Goal: Task Accomplishment & Management: Complete application form

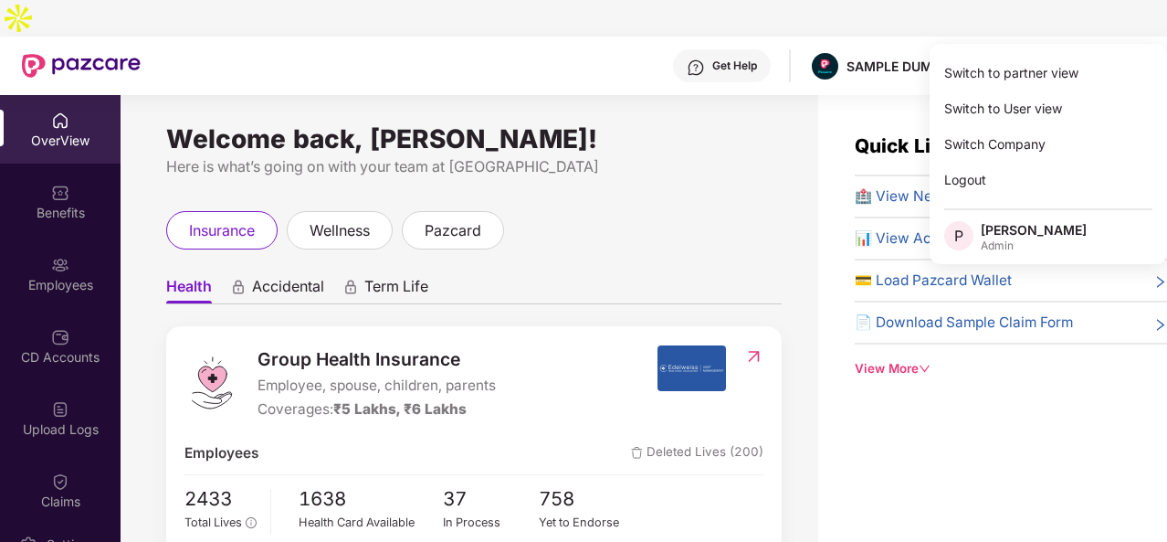
click at [620, 155] on div "Here is what’s going on with your team at [GEOGRAPHIC_DATA]" at bounding box center [474, 166] width 616 height 23
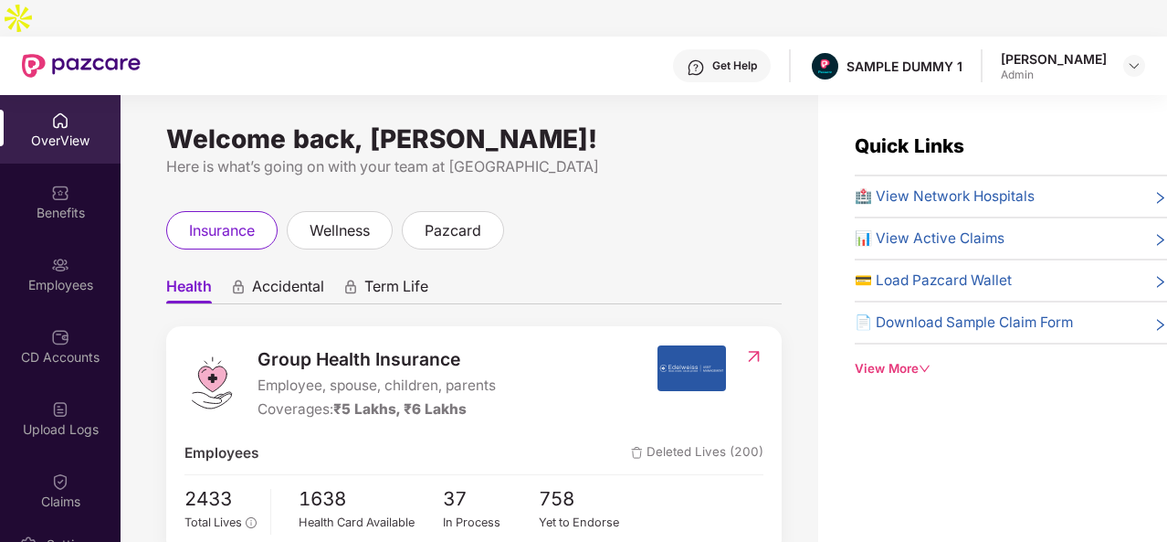
click at [1140, 55] on div at bounding box center [1135, 66] width 22 height 22
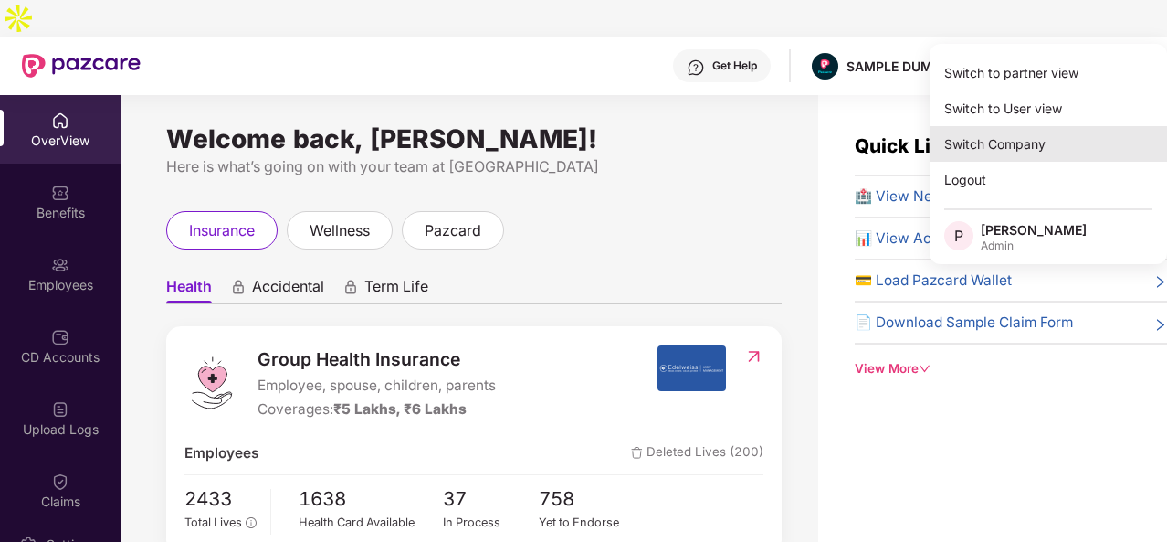
click at [983, 139] on div "Switch Company" at bounding box center [1049, 144] width 238 height 36
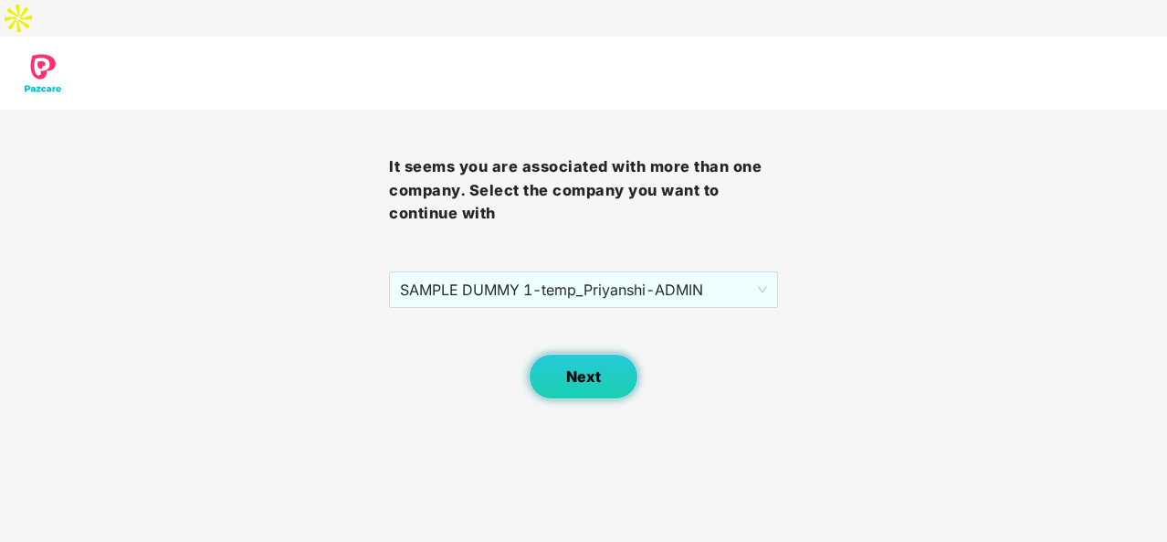
click at [566, 368] on span "Next" at bounding box center [583, 376] width 35 height 17
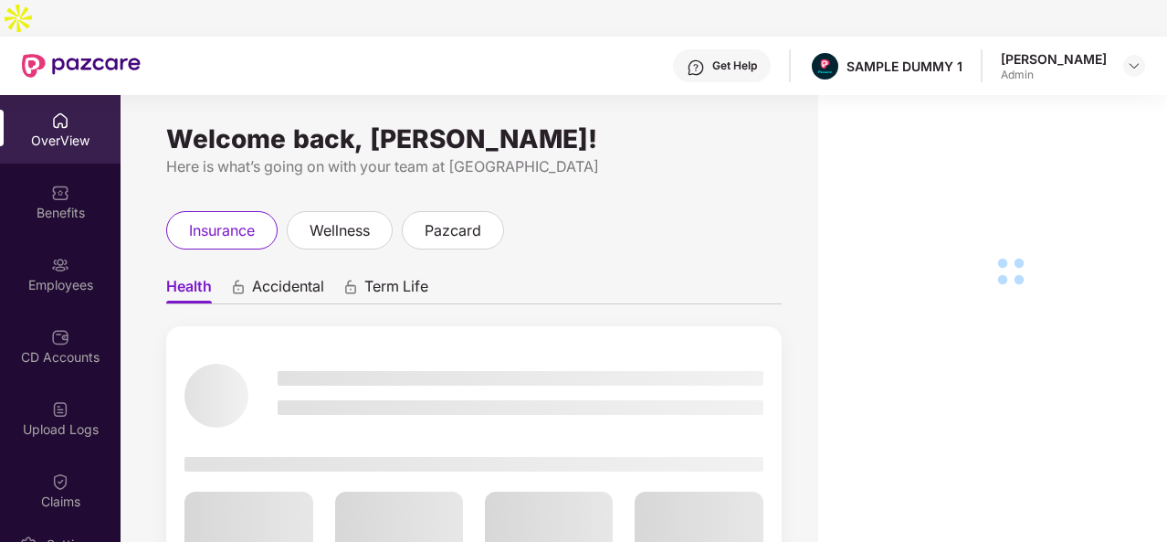
click at [1144, 55] on div at bounding box center [1135, 66] width 22 height 22
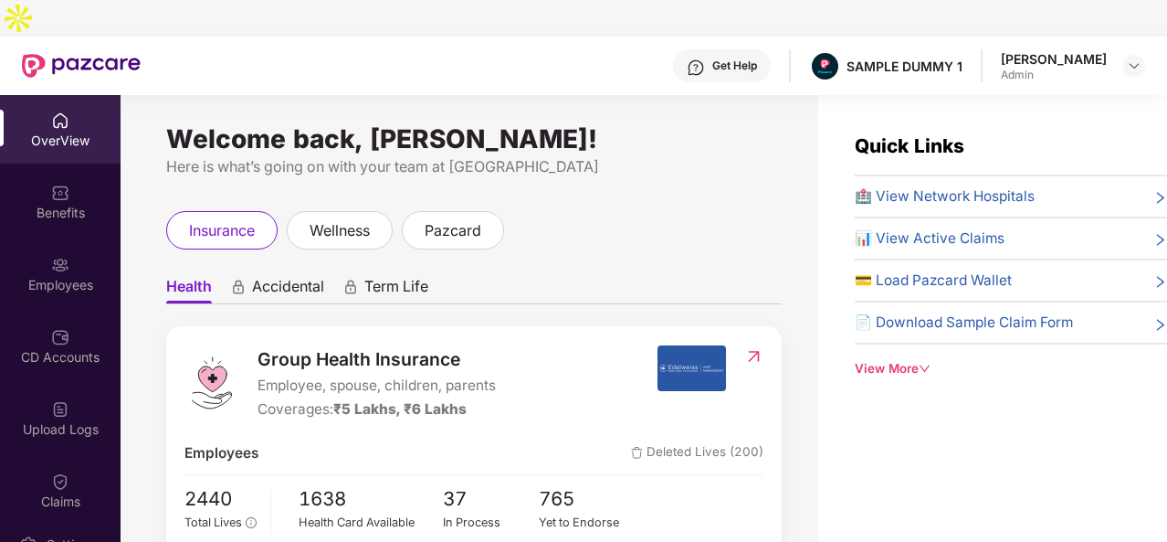
click at [1144, 55] on div at bounding box center [1135, 66] width 22 height 22
click at [1137, 58] on img at bounding box center [1134, 65] width 15 height 15
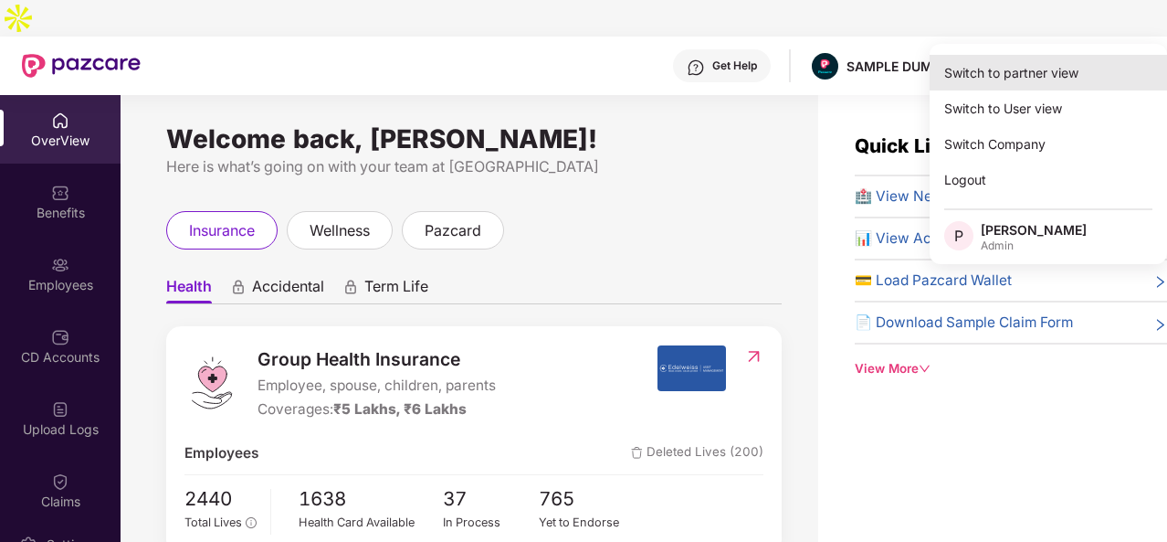
click at [1056, 86] on div "Switch to partner view" at bounding box center [1049, 73] width 238 height 36
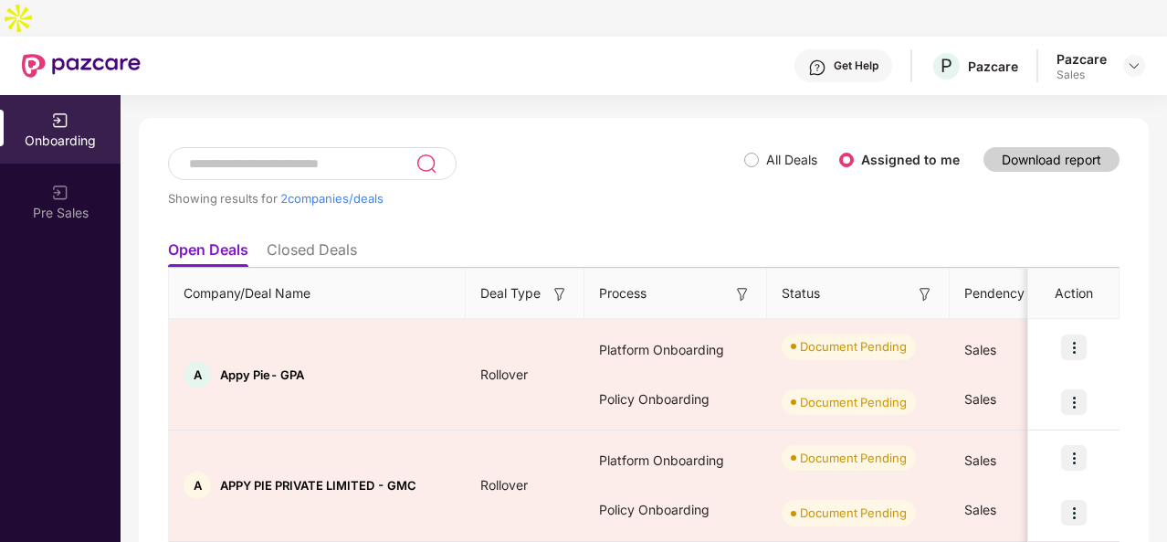
scroll to position [97, 0]
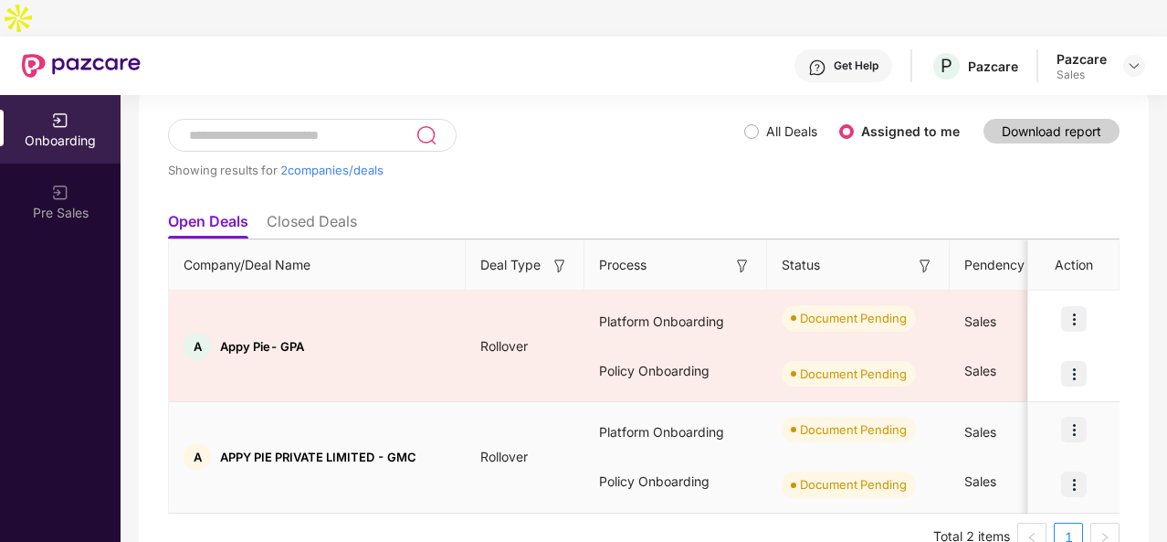
click at [1075, 417] on img at bounding box center [1074, 430] width 26 height 26
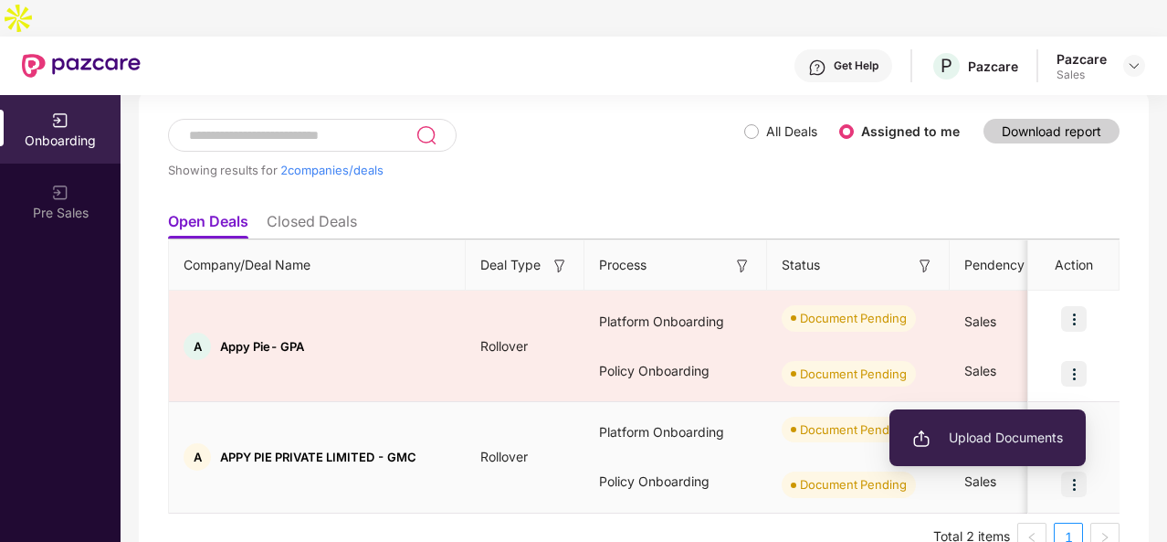
click at [1024, 433] on span "Upload Documents" at bounding box center [988, 438] width 151 height 20
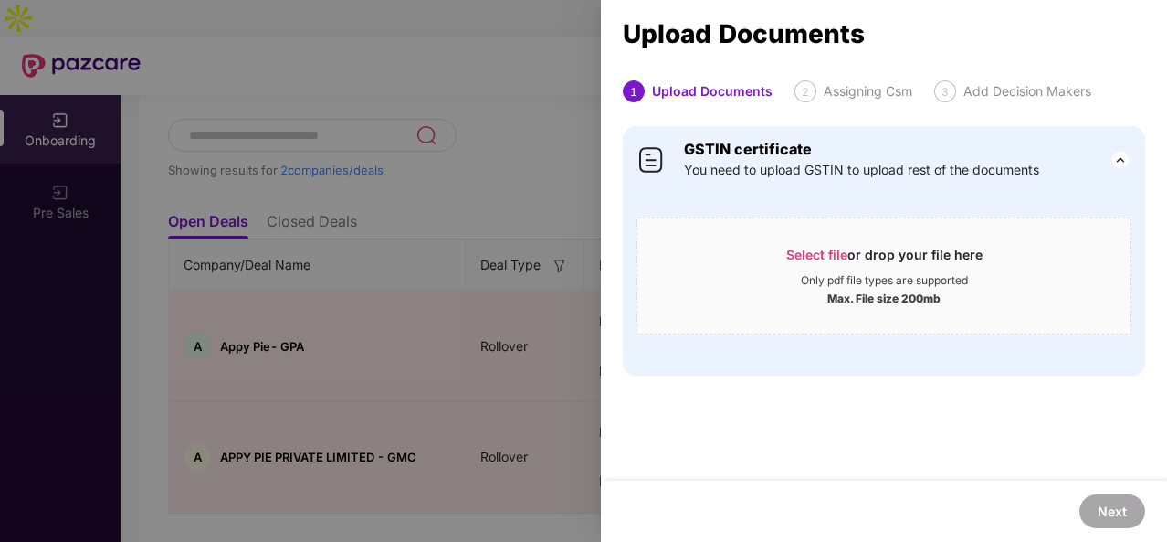
scroll to position [0, 2]
click at [859, 217] on div "Select file or drop your file here Only pdf file types are supported Max. File …" at bounding box center [884, 275] width 495 height 117
click at [850, 253] on div "Select file or drop your file here" at bounding box center [885, 259] width 196 height 27
click at [824, 237] on span "Select file or drop your file here Only pdf file types are supported Max. File …" at bounding box center [884, 276] width 493 height 88
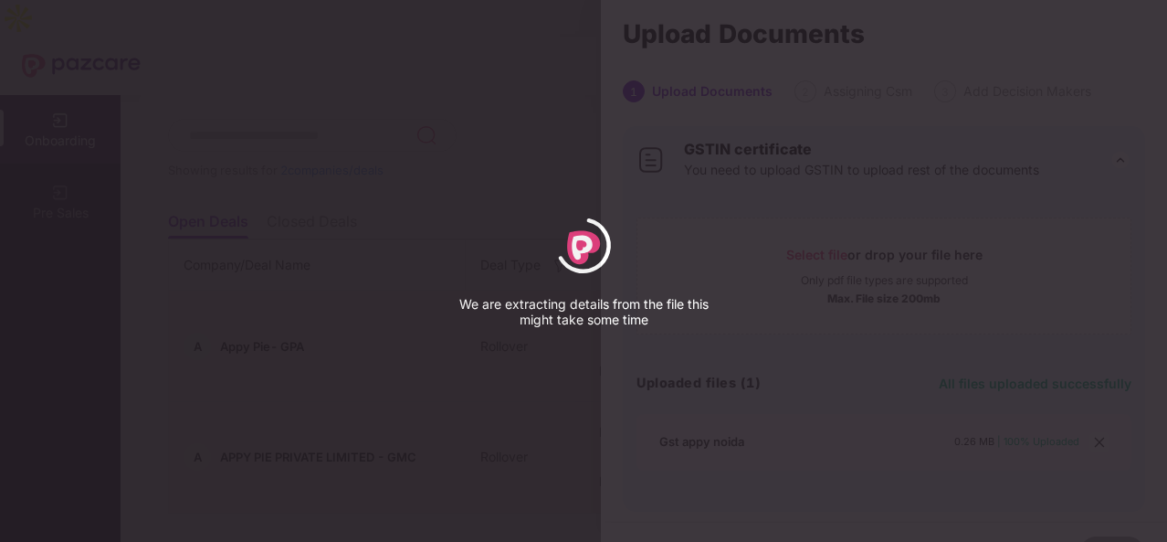
select select "*****"
select select "******"
select select "**********"
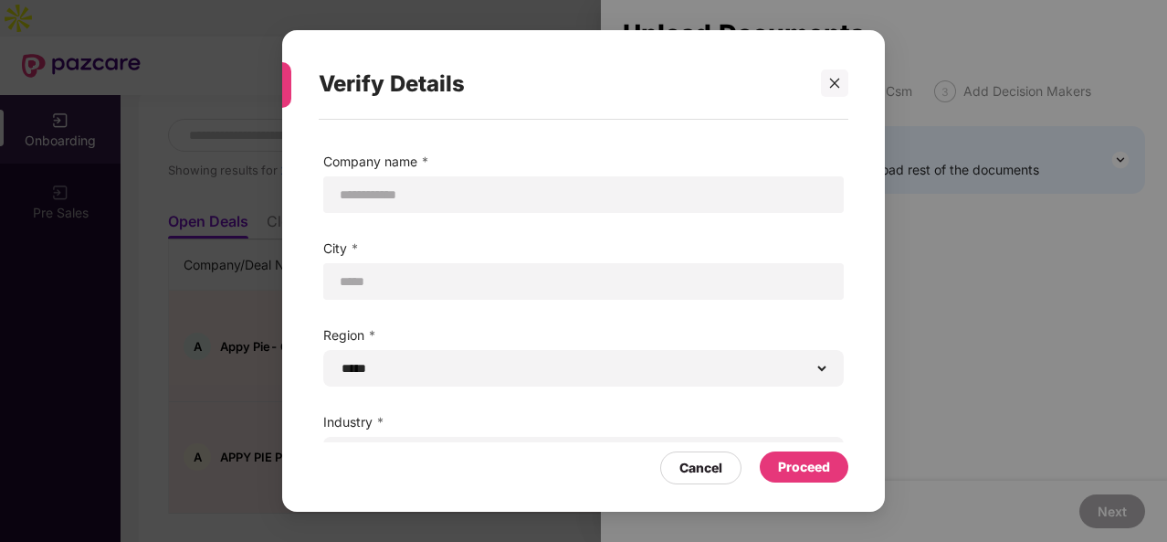
scroll to position [122, 0]
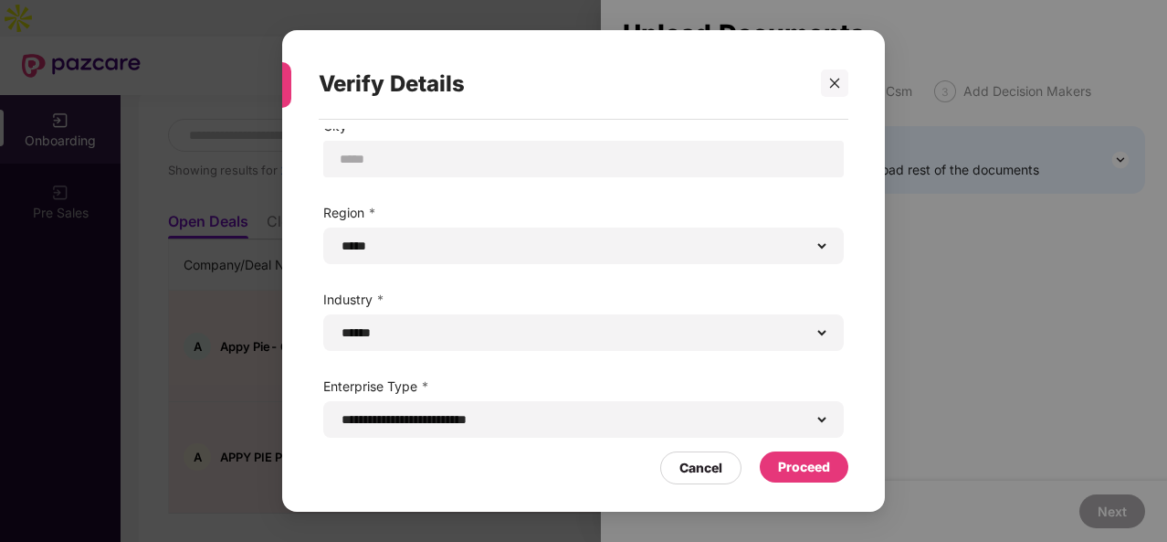
click at [794, 462] on div "Proceed" at bounding box center [804, 467] width 52 height 20
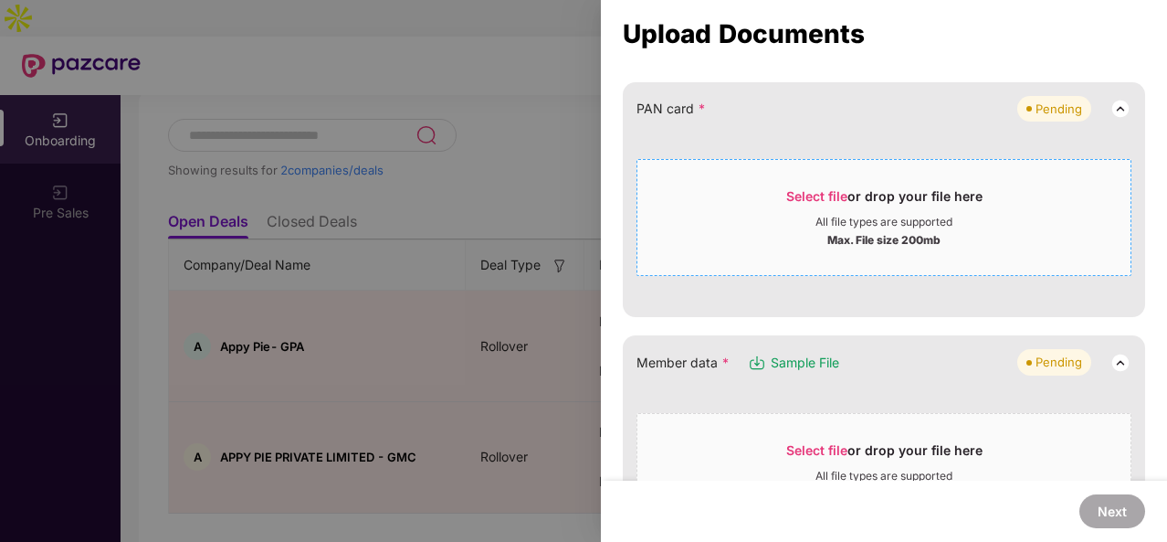
scroll to position [135, 0]
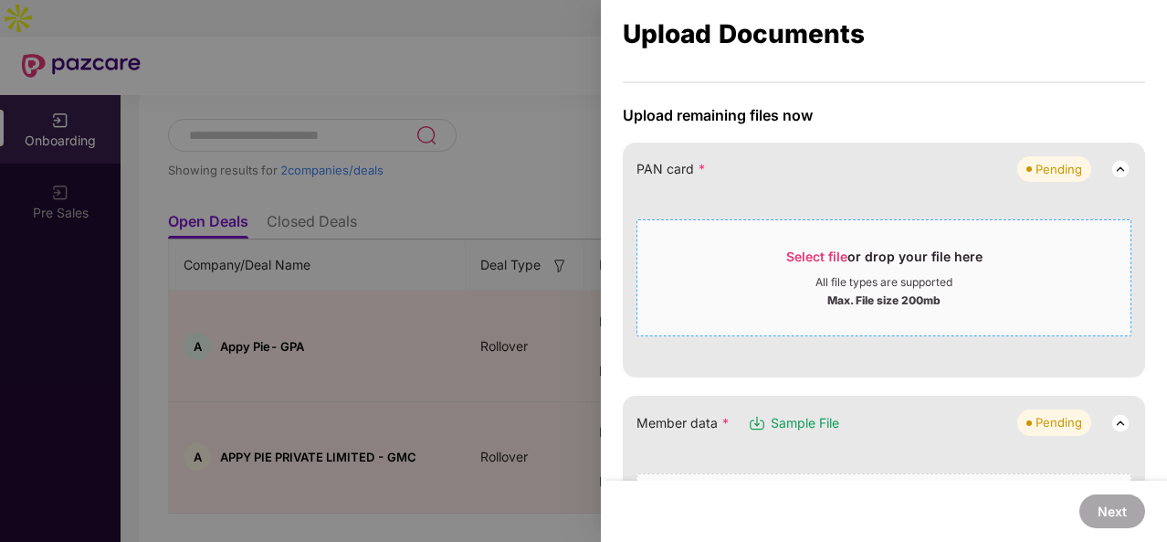
click at [738, 277] on div "All file types are supported" at bounding box center [884, 282] width 493 height 15
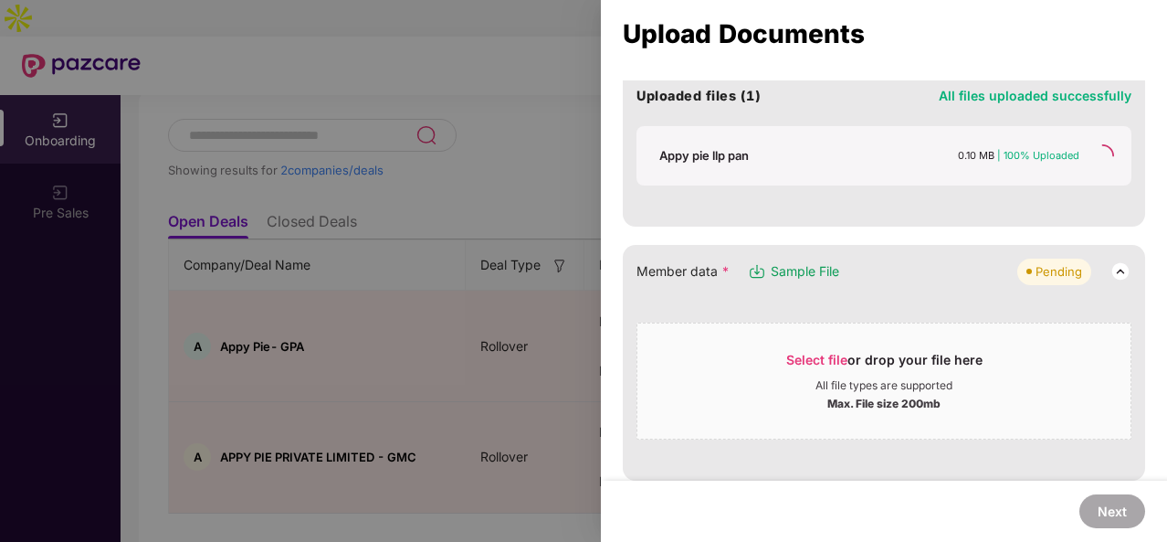
scroll to position [428, 0]
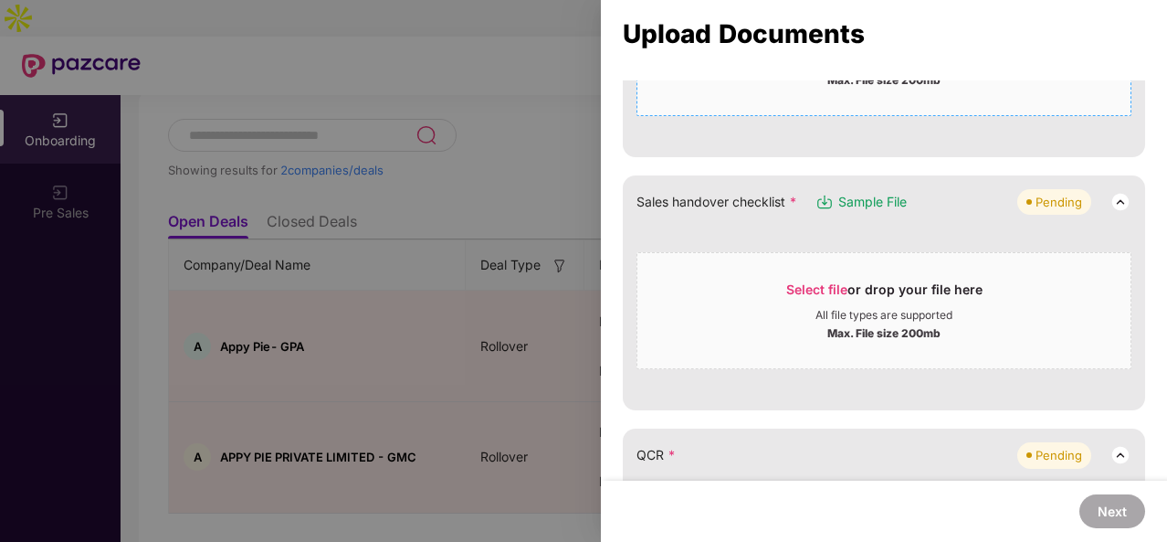
click at [818, 367] on div "Sales handover checklist * Sample File Pending Select file or drop your file he…" at bounding box center [884, 292] width 523 height 235
click at [769, 318] on div "All file types are supported" at bounding box center [884, 315] width 493 height 15
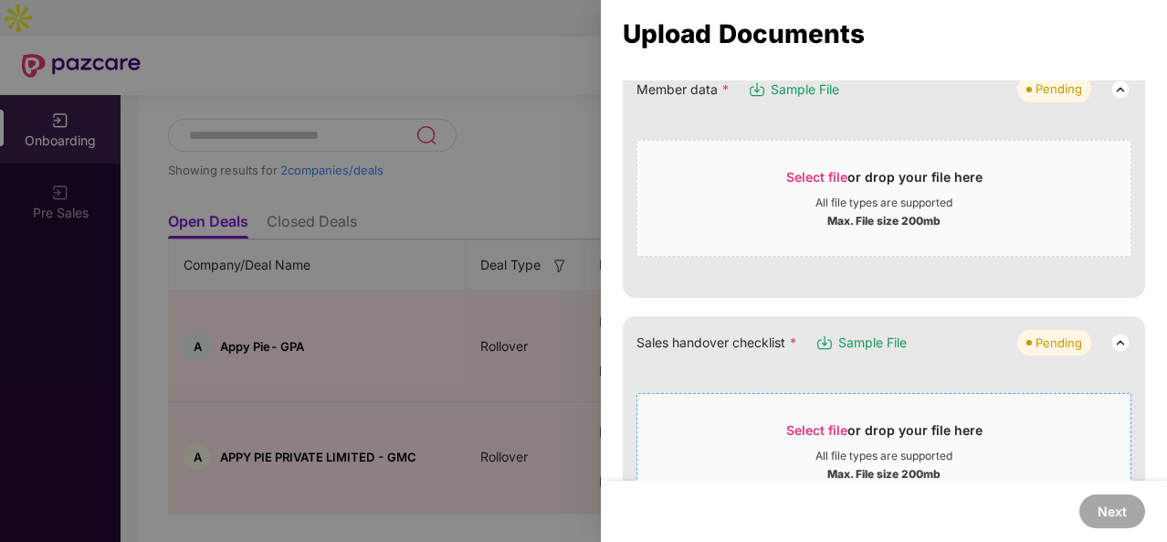
scroll to position [211, 0]
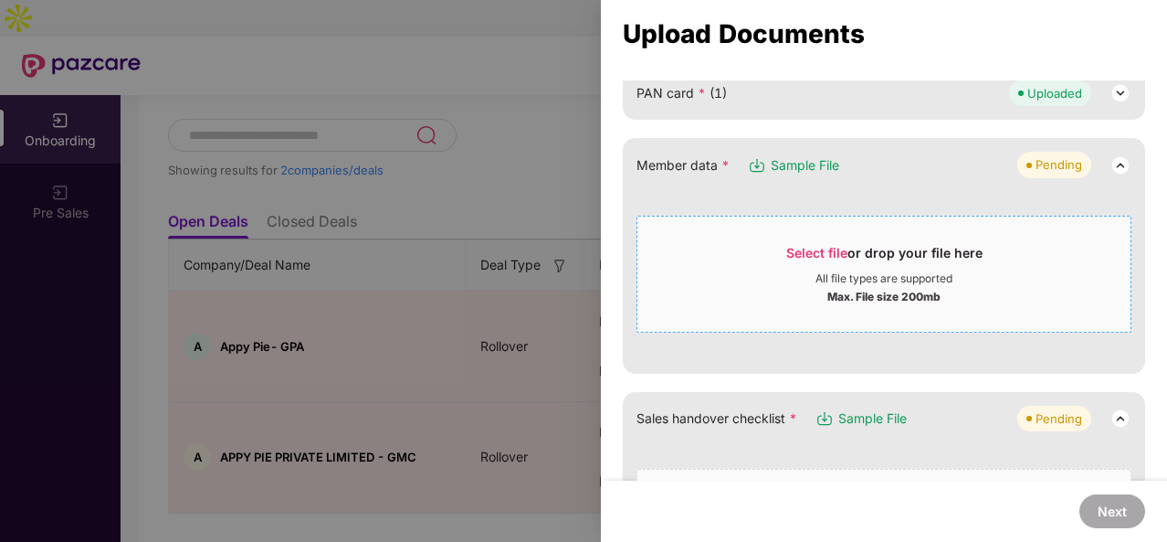
click at [756, 254] on div "Select file or drop your file here" at bounding box center [884, 257] width 493 height 27
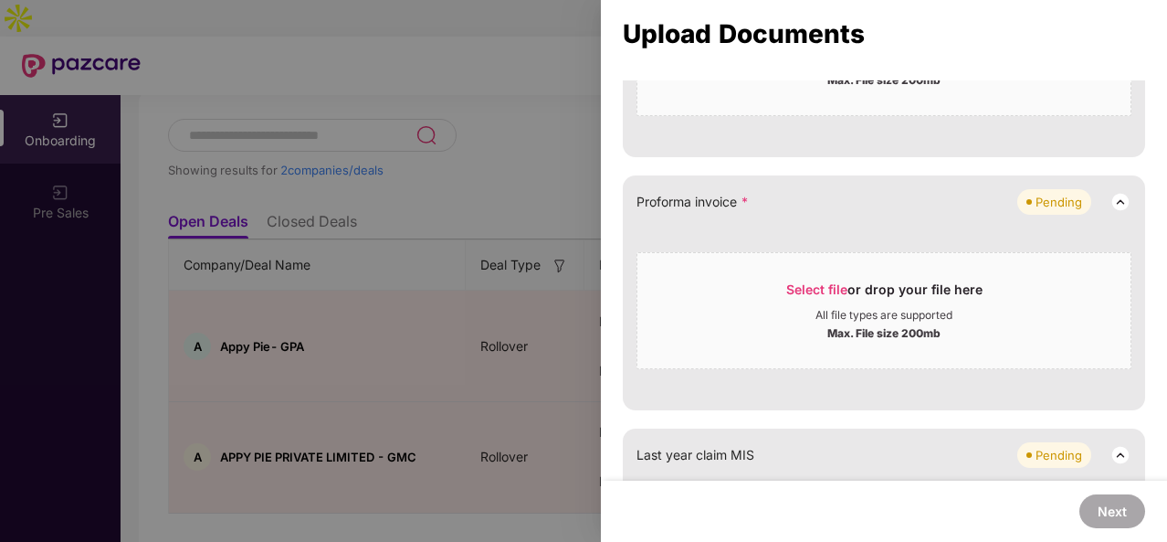
scroll to position [1262, 0]
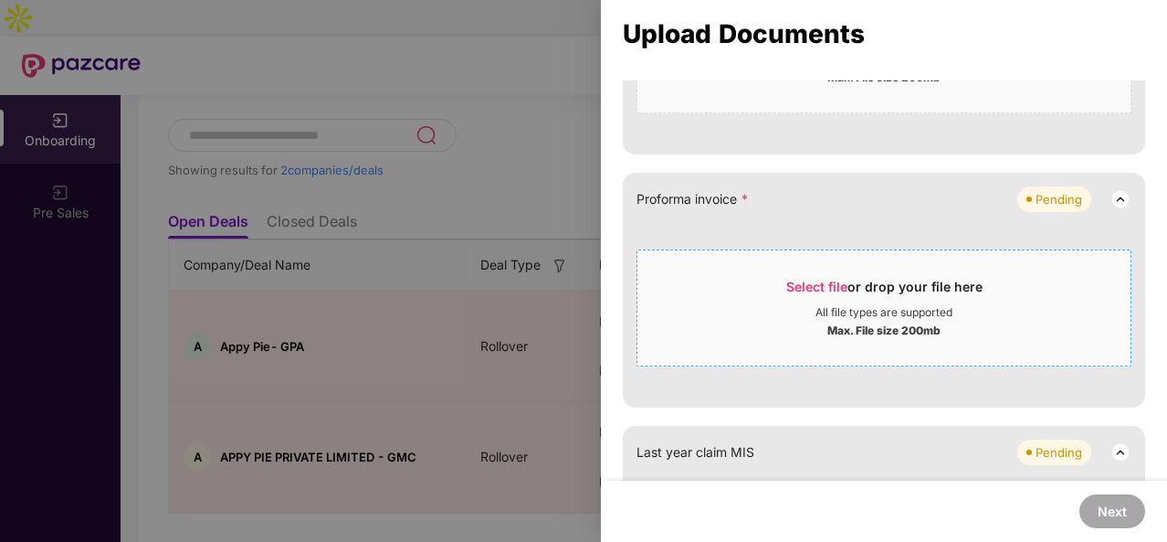
click at [799, 293] on div "Select file or drop your file here" at bounding box center [885, 291] width 196 height 27
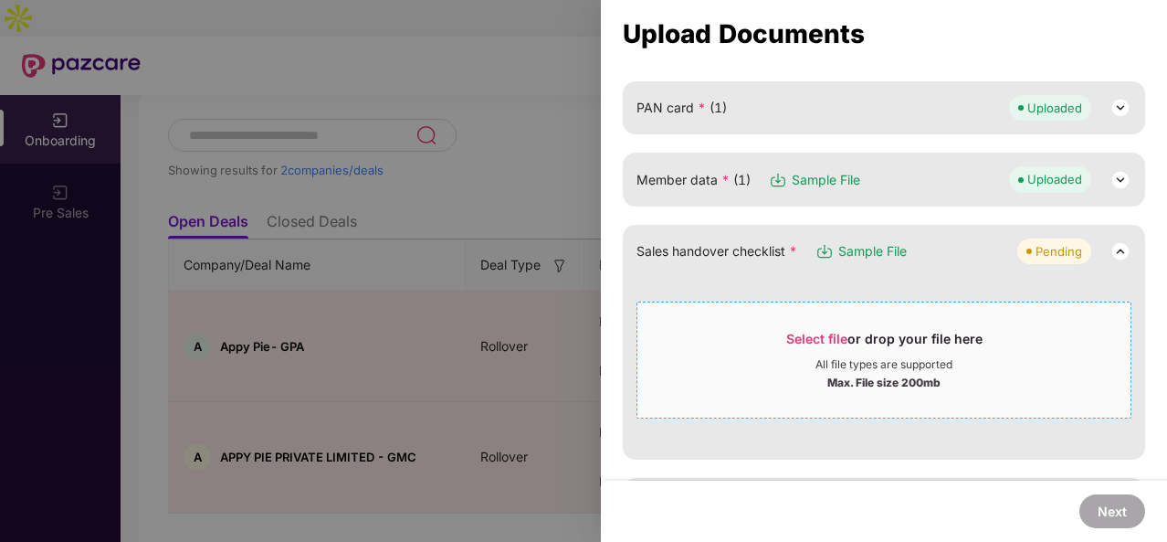
scroll to position [197, 0]
click at [771, 333] on div "Select file or drop your file here" at bounding box center [884, 342] width 493 height 27
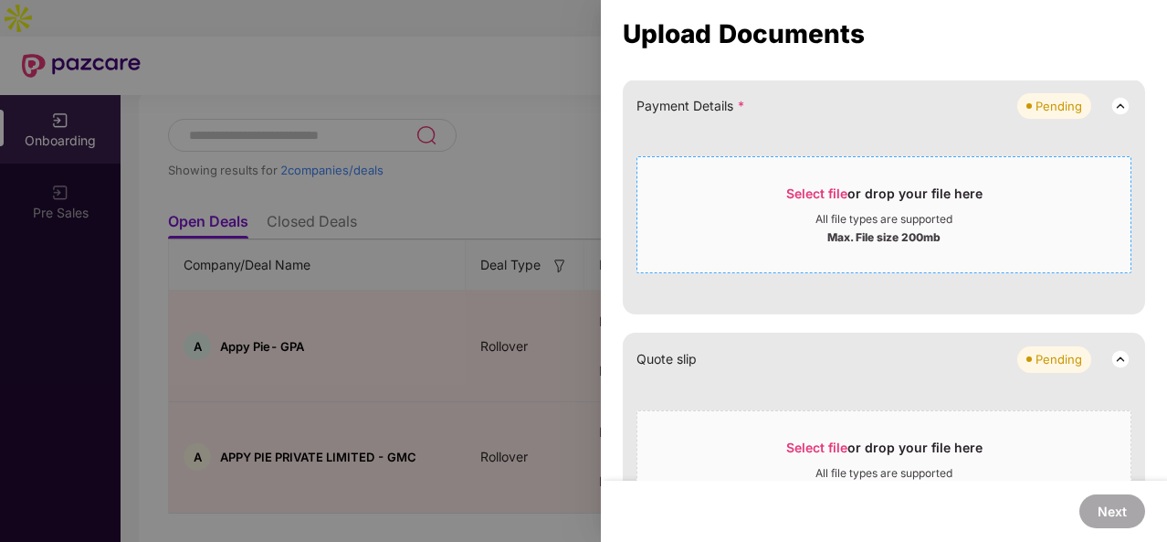
scroll to position [850, 0]
click at [753, 239] on div "Max. File size 200mb" at bounding box center [884, 235] width 493 height 18
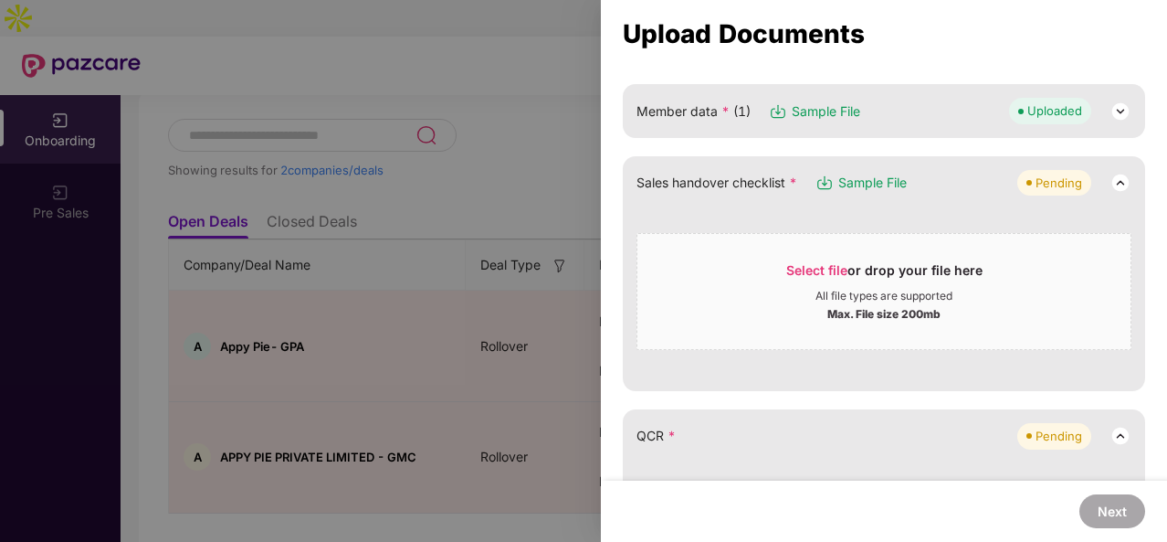
scroll to position [264, 0]
click at [860, 290] on div "All file types are supported" at bounding box center [884, 297] width 137 height 15
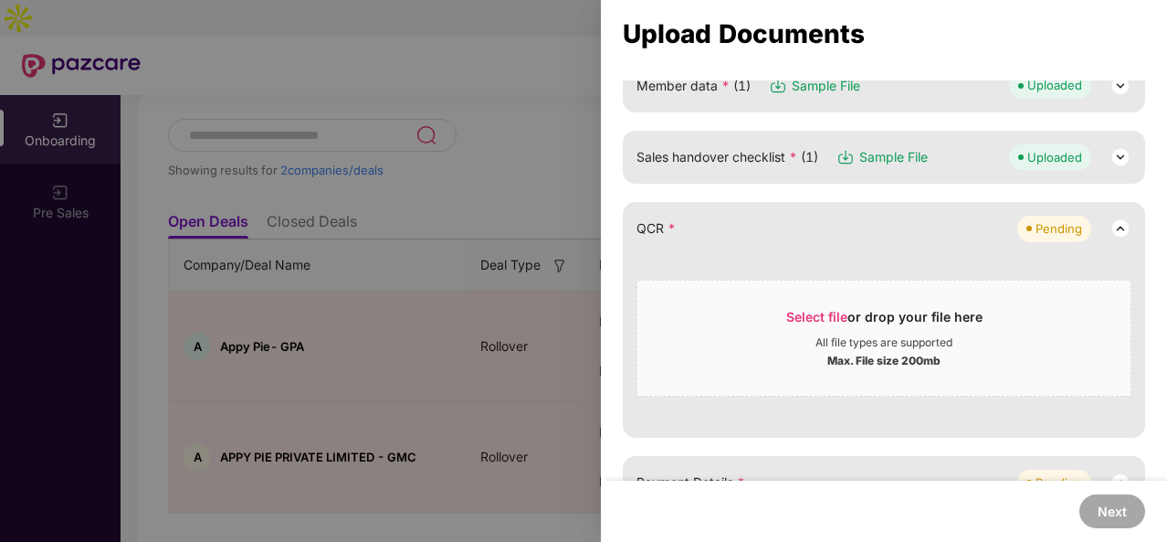
scroll to position [299, 0]
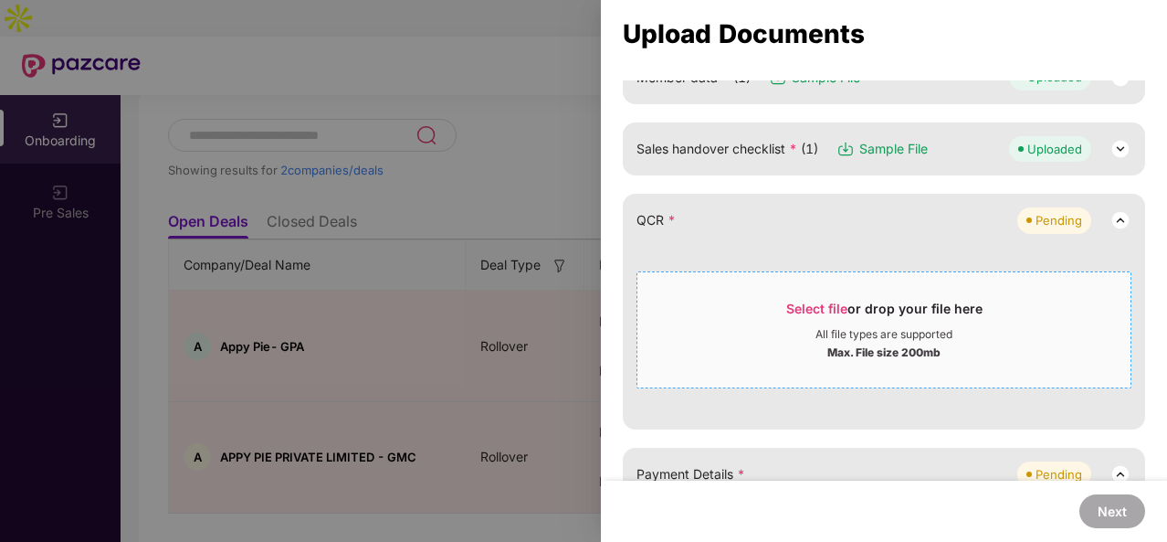
click at [793, 377] on div "Select file or drop your file here All file types are supported Max. File size …" at bounding box center [884, 329] width 495 height 117
click at [775, 346] on div "Max. File size 200mb" at bounding box center [884, 351] width 493 height 18
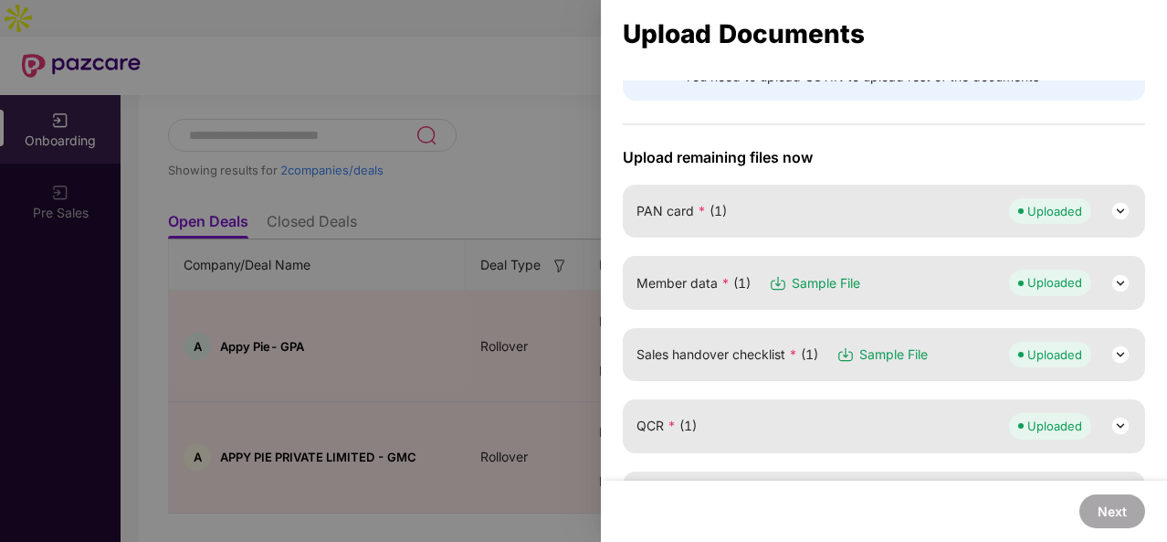
scroll to position [95, 0]
click at [803, 354] on span "Sales handover checklist * (1)" at bounding box center [728, 353] width 182 height 20
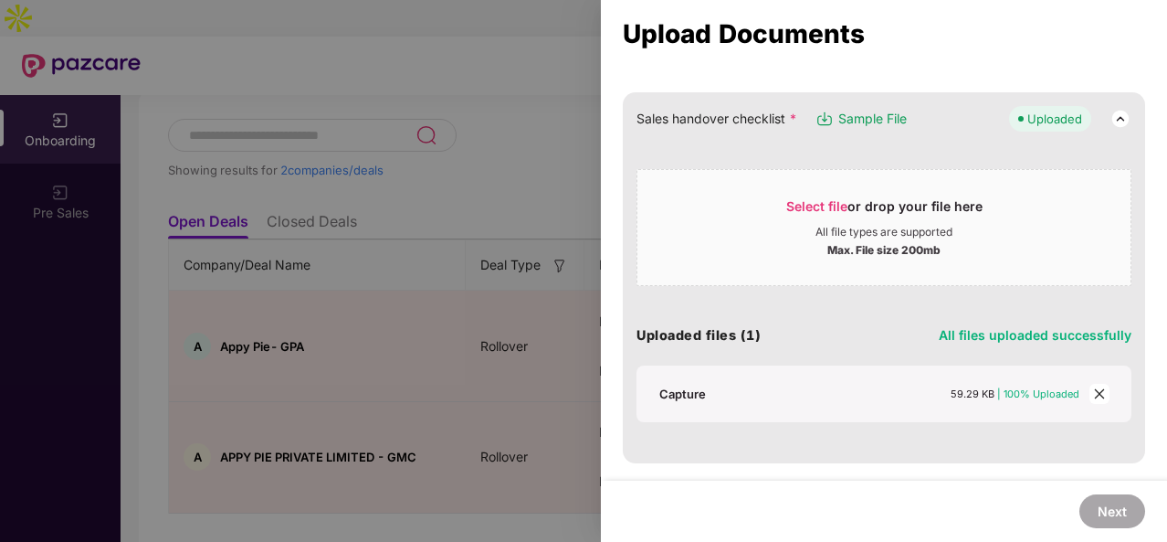
scroll to position [329, 0]
click at [1100, 387] on icon "close" at bounding box center [1099, 393] width 13 height 13
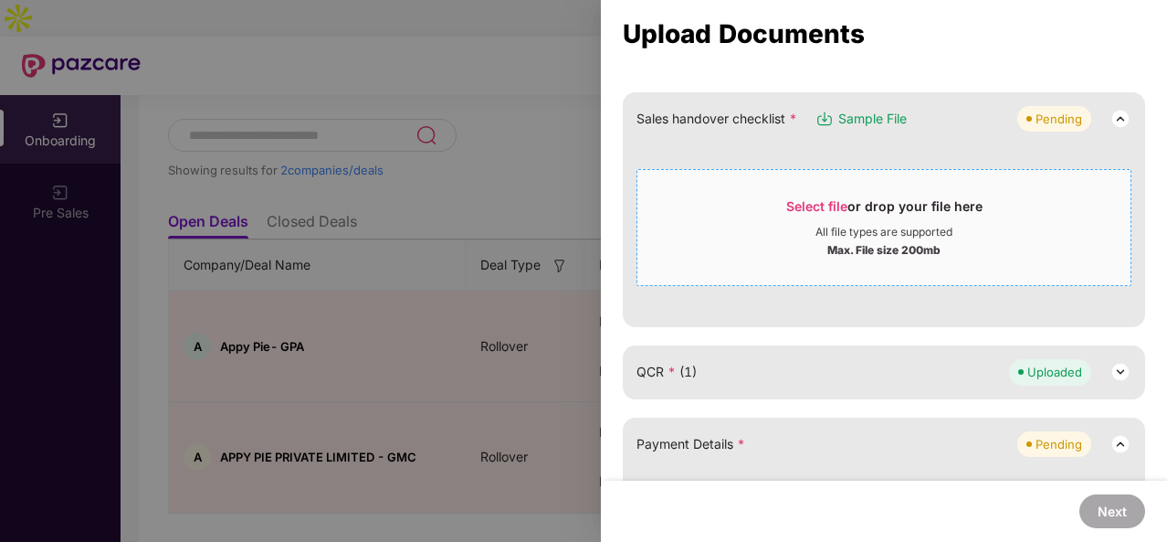
click at [733, 239] on div "Max. File size 200mb" at bounding box center [884, 248] width 493 height 18
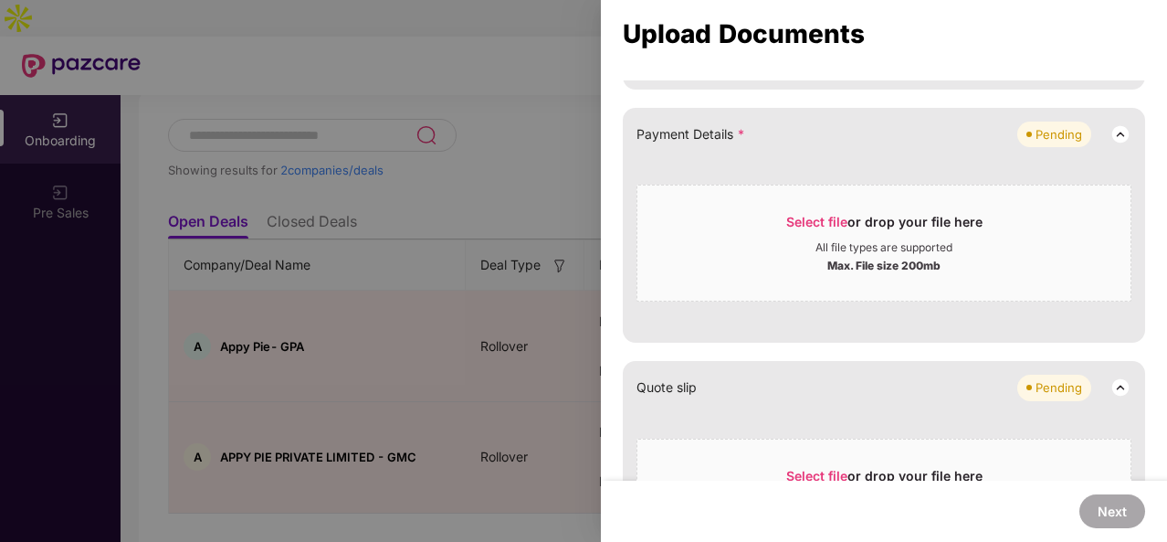
scroll to position [452, 0]
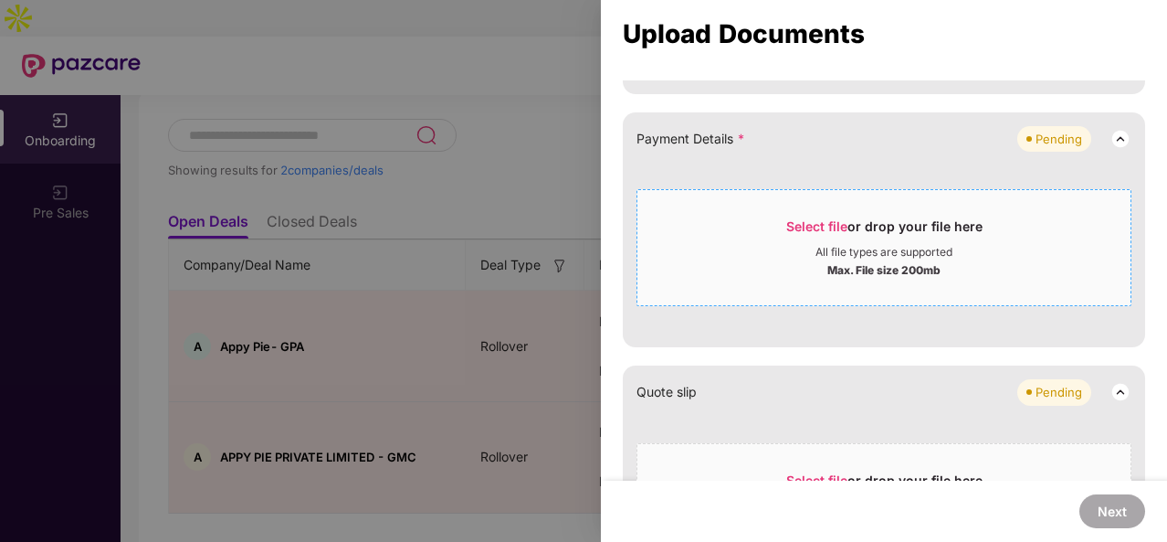
click at [806, 259] on div "Max. File size 200mb" at bounding box center [884, 268] width 493 height 18
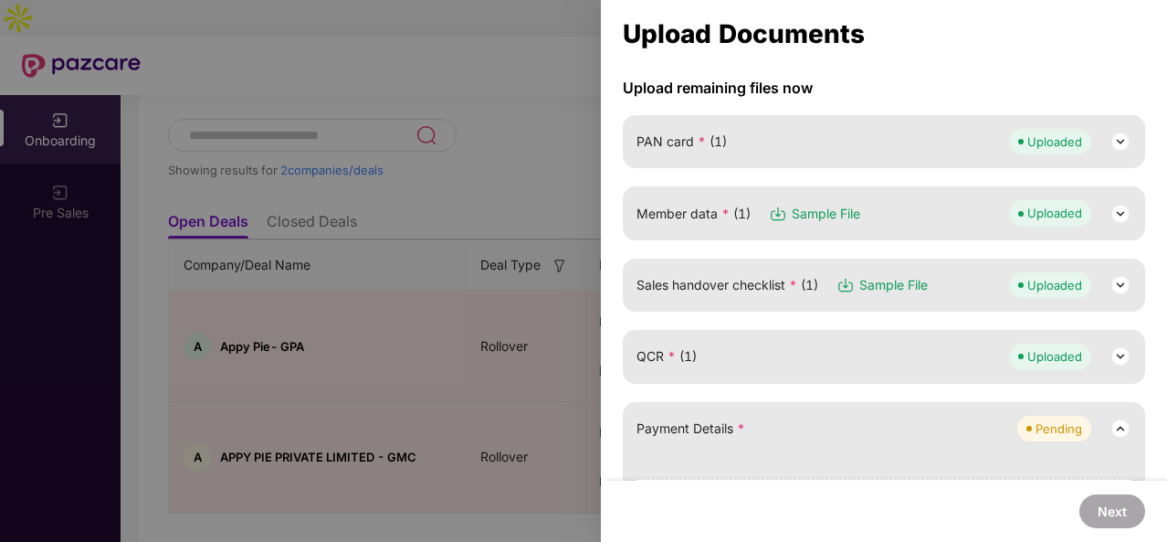
click at [773, 290] on span "Sales handover checklist * (1)" at bounding box center [728, 285] width 182 height 20
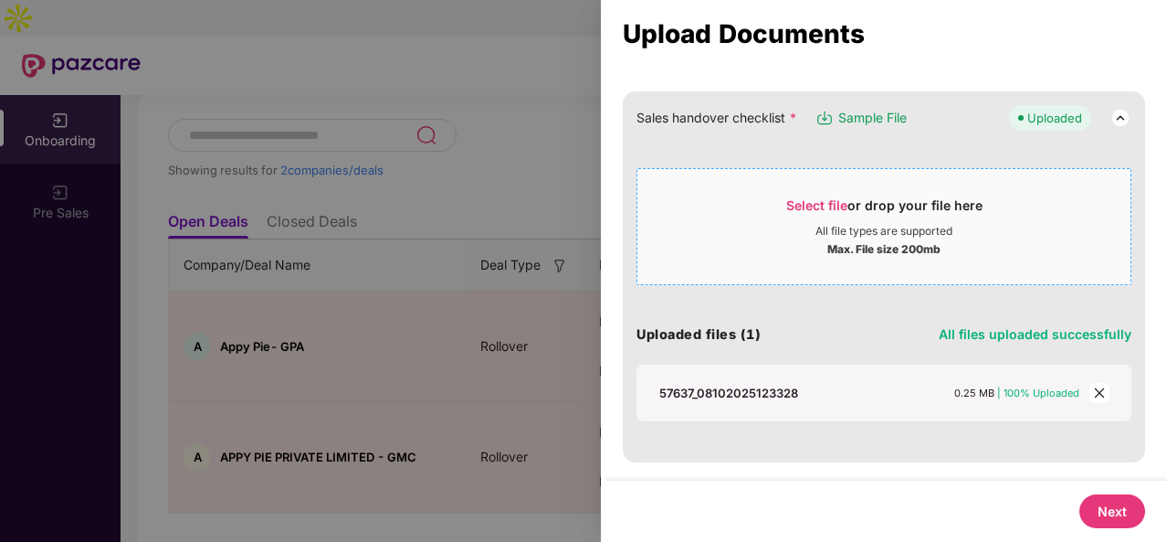
scroll to position [339, 0]
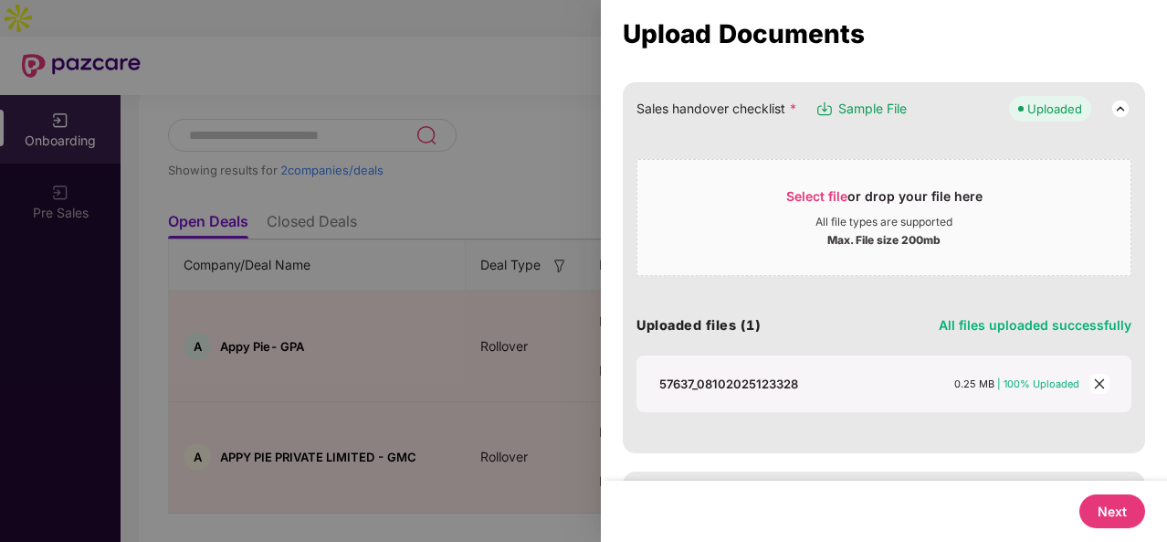
click at [1094, 377] on icon "close" at bounding box center [1099, 383] width 13 height 13
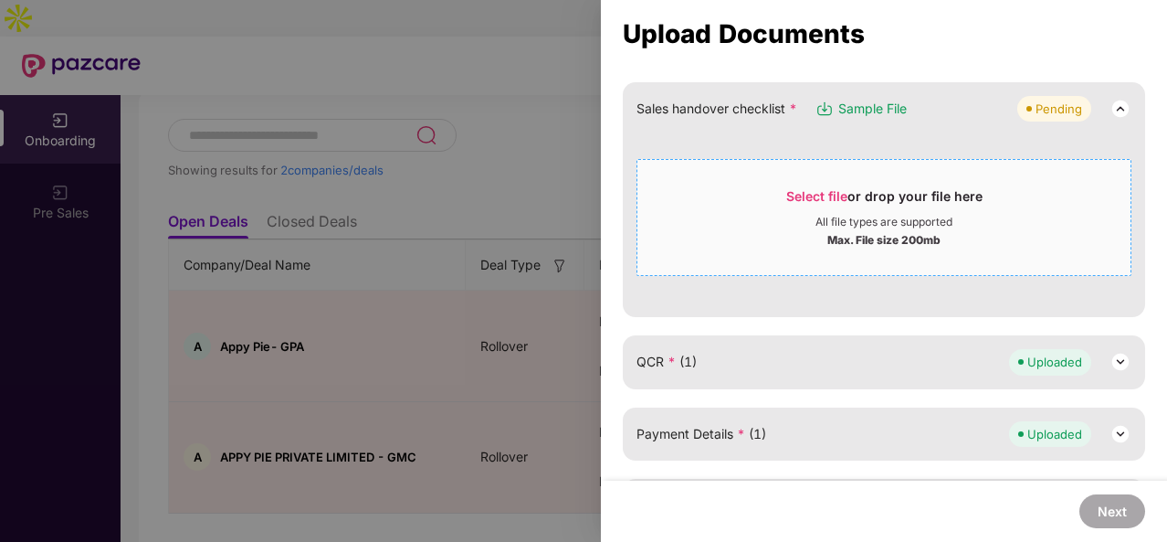
click at [912, 224] on div "All file types are supported" at bounding box center [884, 222] width 137 height 15
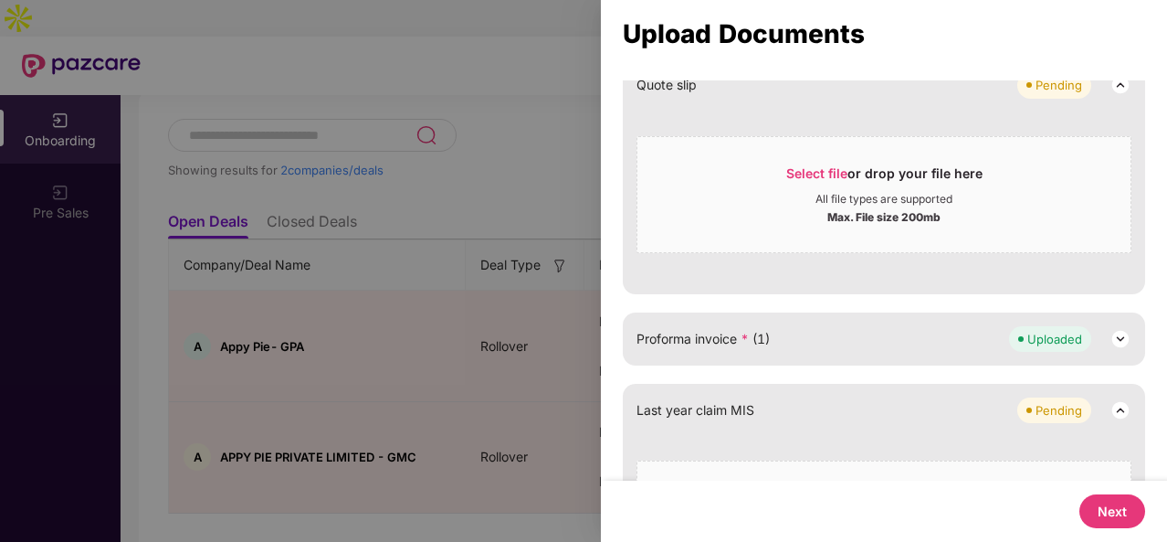
scroll to position [594, 0]
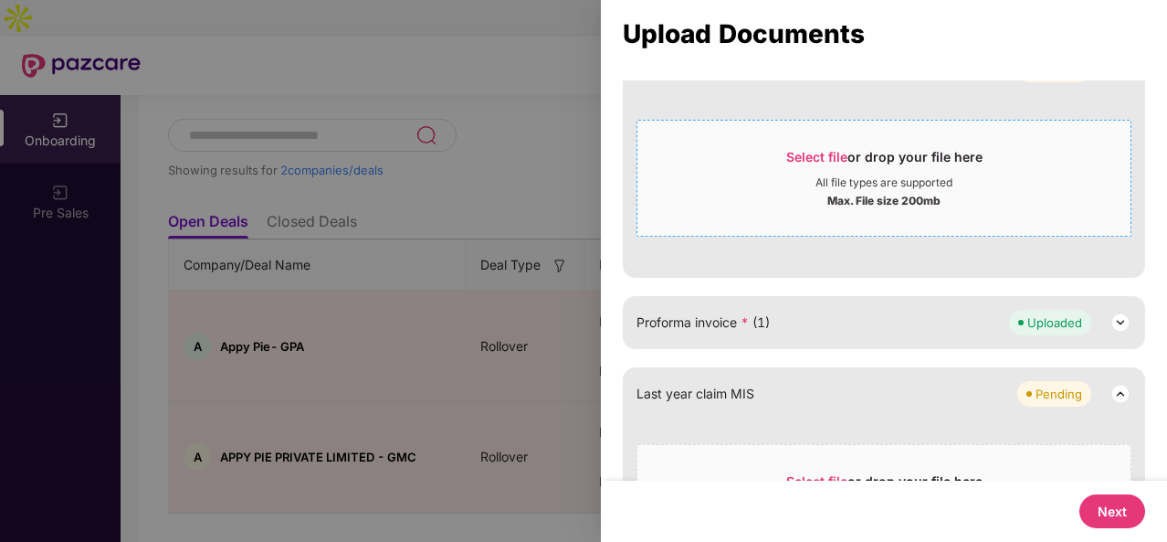
click at [785, 220] on div "Select file or drop your file here All file types are supported Max. File size …" at bounding box center [884, 178] width 495 height 117
click at [762, 198] on div "Max. File size 200mb" at bounding box center [884, 199] width 493 height 18
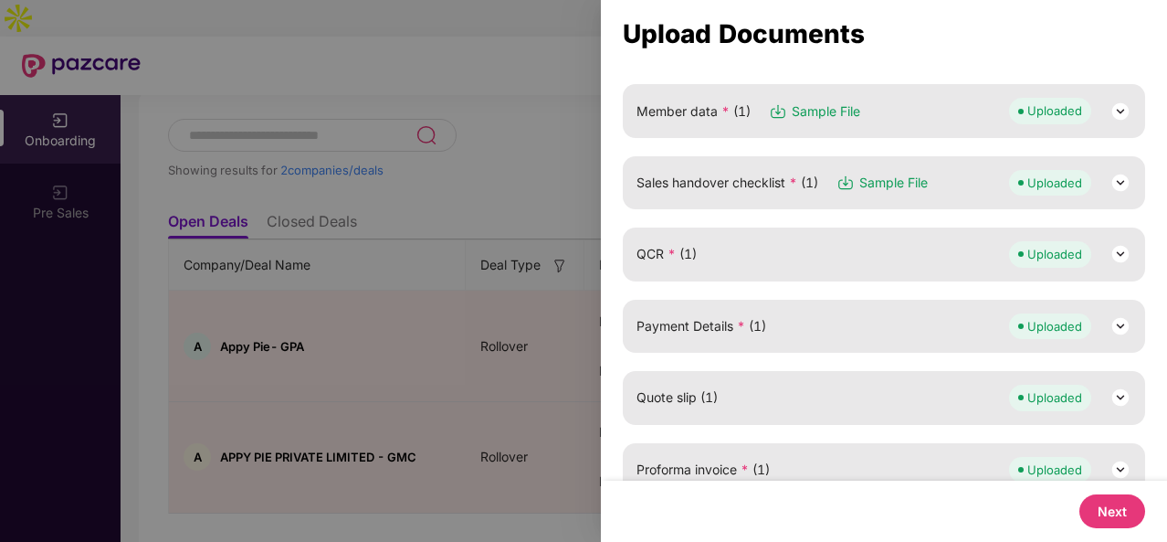
scroll to position [281, 0]
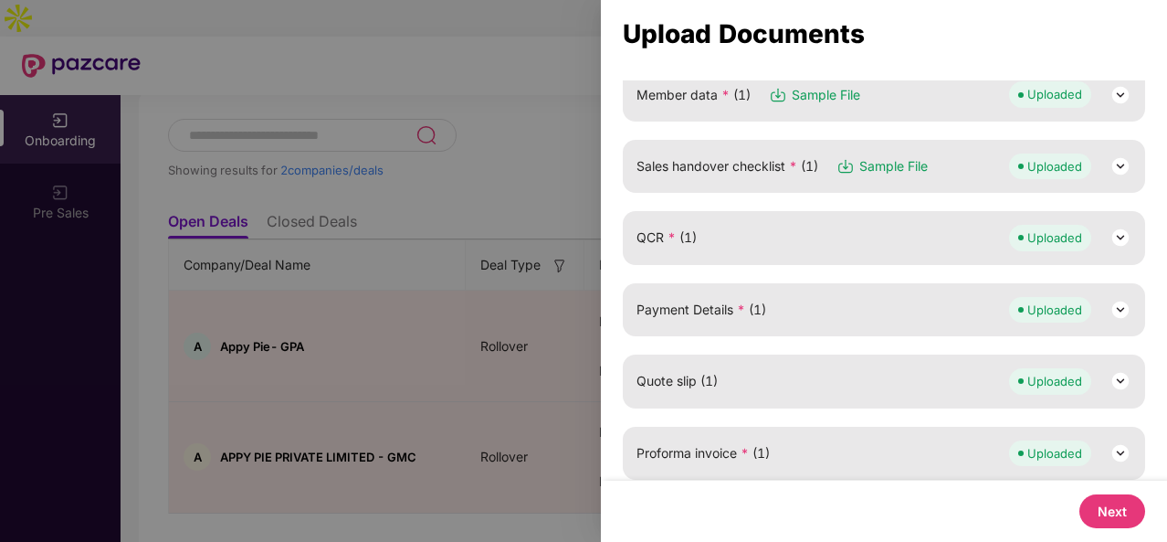
click at [901, 237] on div "QCR * (1) Uploaded" at bounding box center [884, 238] width 495 height 26
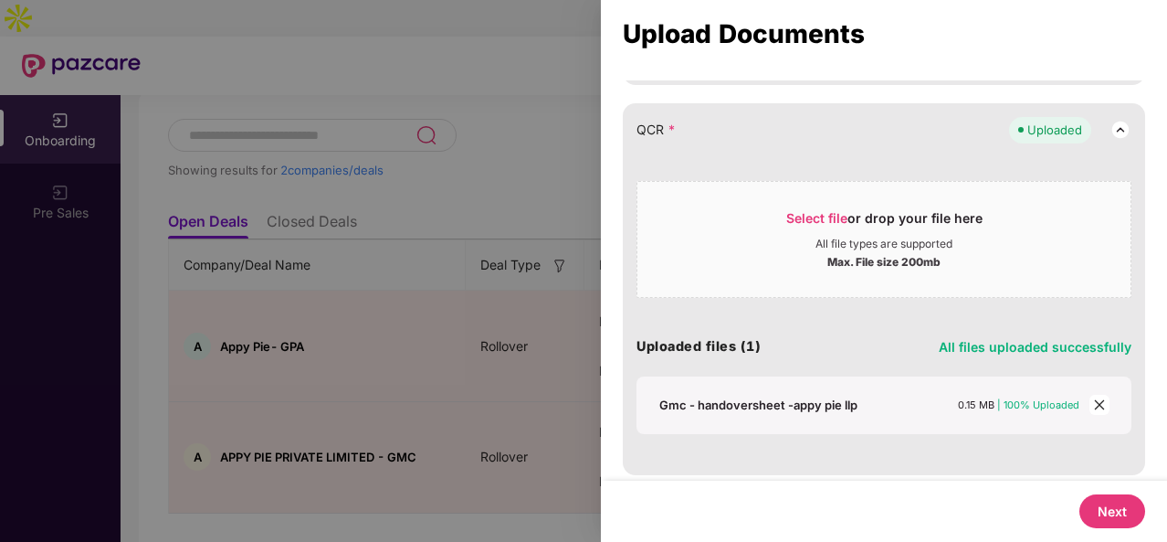
scroll to position [510, 0]
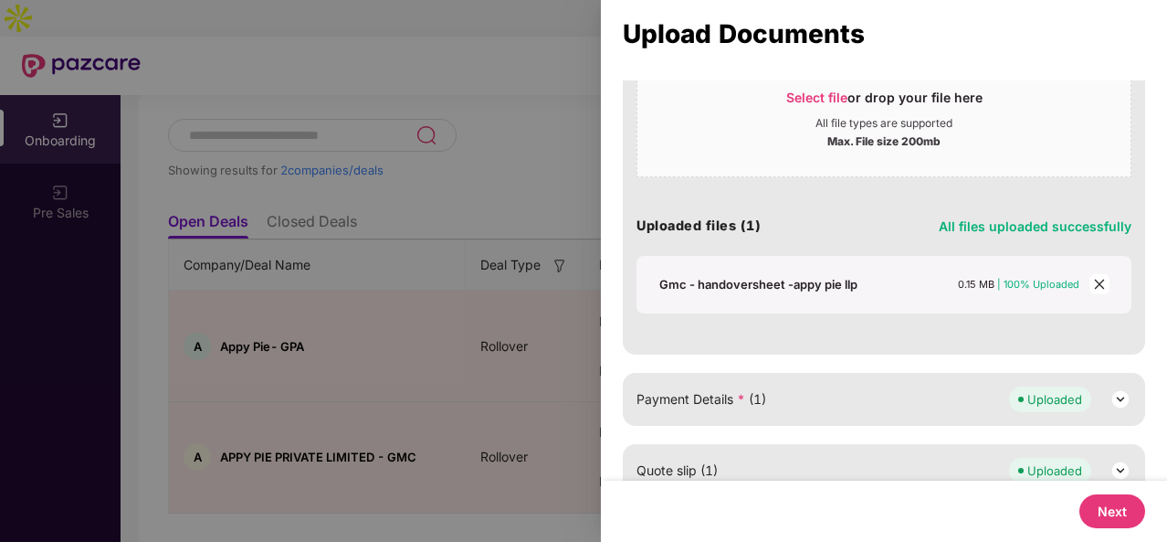
click at [1093, 285] on icon "close" at bounding box center [1099, 284] width 13 height 13
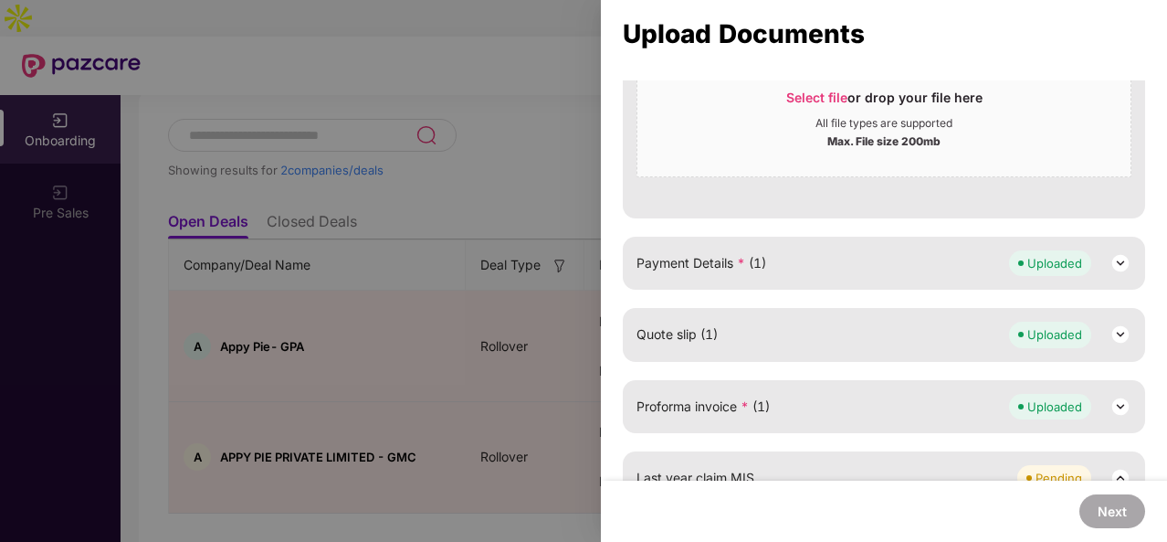
scroll to position [355, 0]
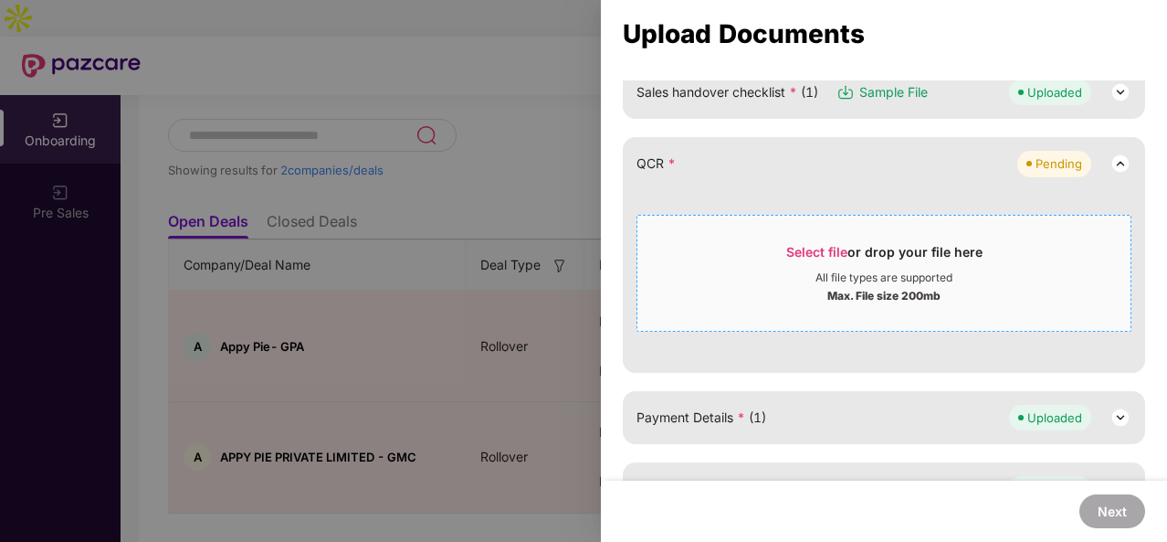
click at [829, 261] on div "Select file or drop your file here" at bounding box center [885, 256] width 196 height 27
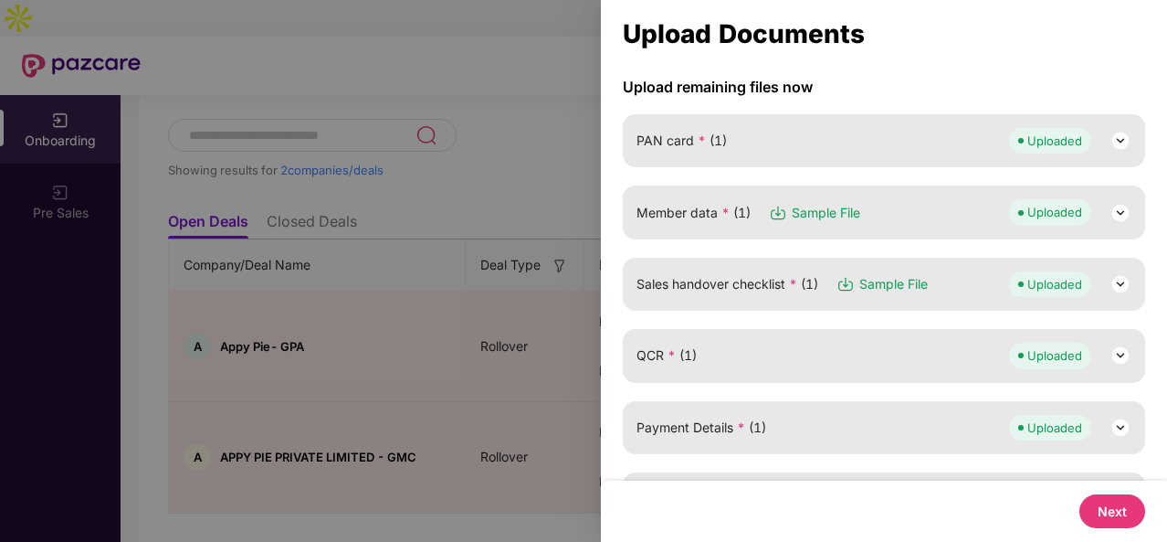
scroll to position [154, 0]
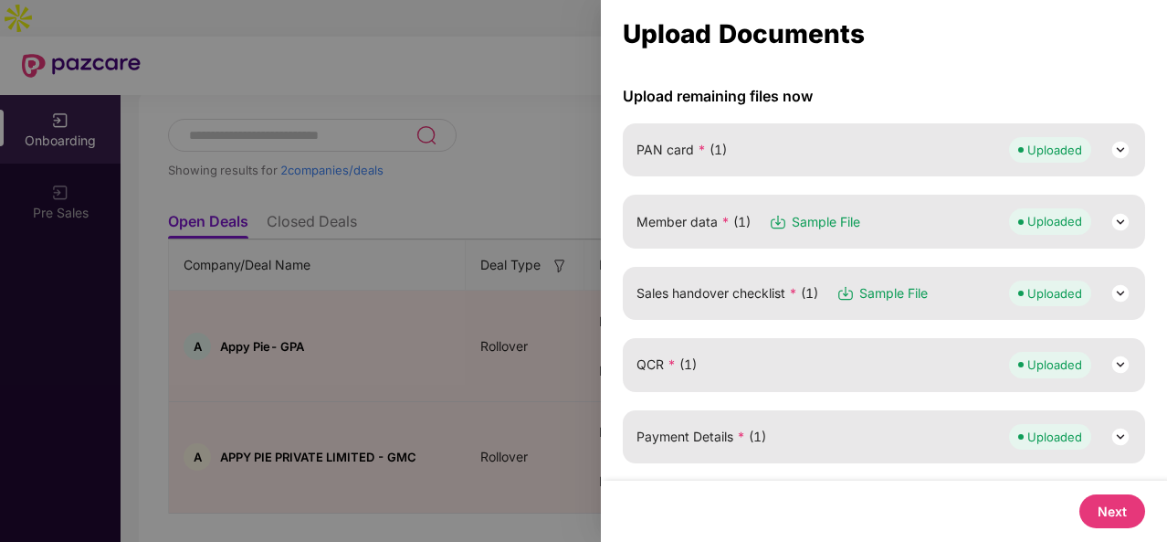
click at [1100, 516] on button "Next" at bounding box center [1113, 511] width 66 height 34
select select "**********"
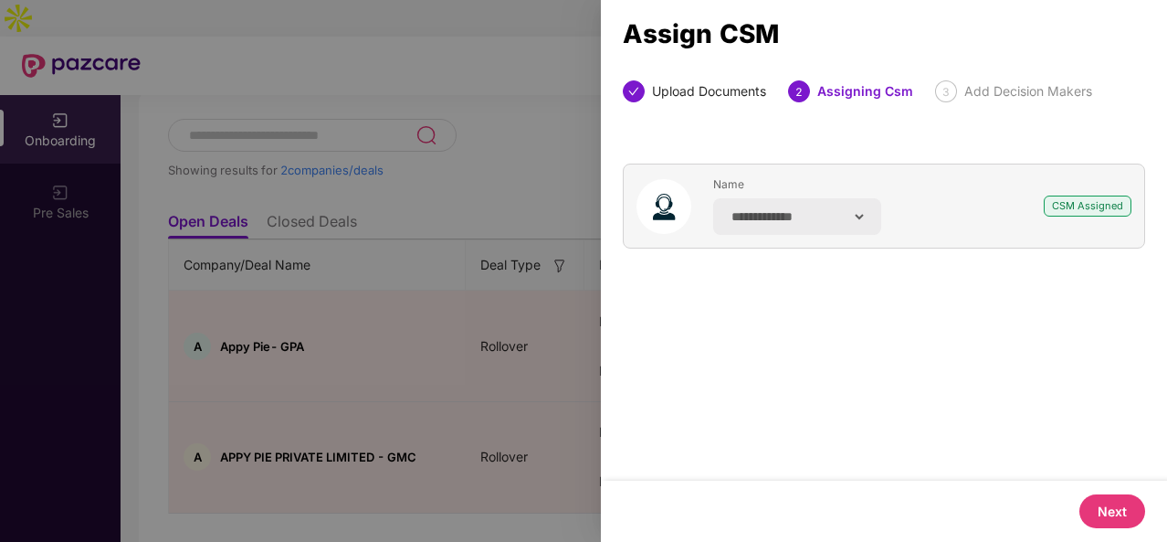
scroll to position [0, 0]
click at [1121, 499] on button "Next" at bounding box center [1113, 511] width 66 height 34
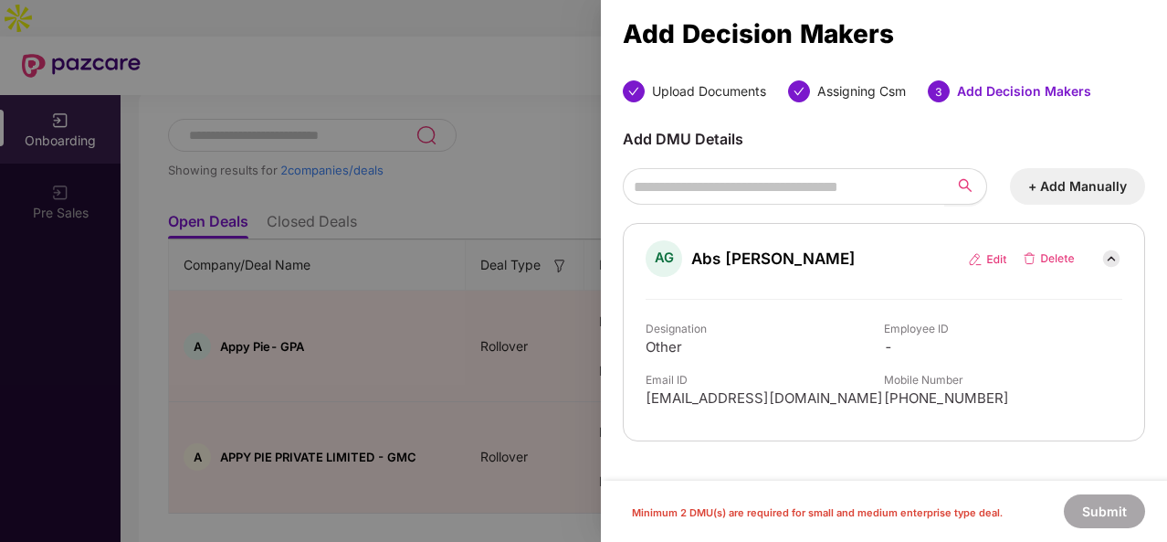
click at [1041, 187] on button "+ Add Manually" at bounding box center [1077, 186] width 135 height 37
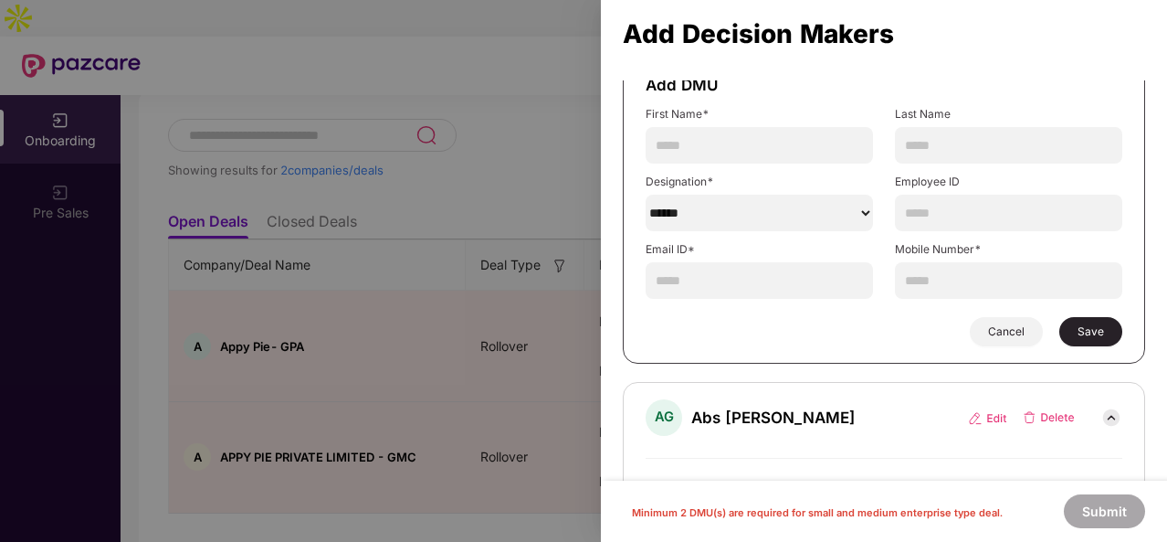
scroll to position [172, 0]
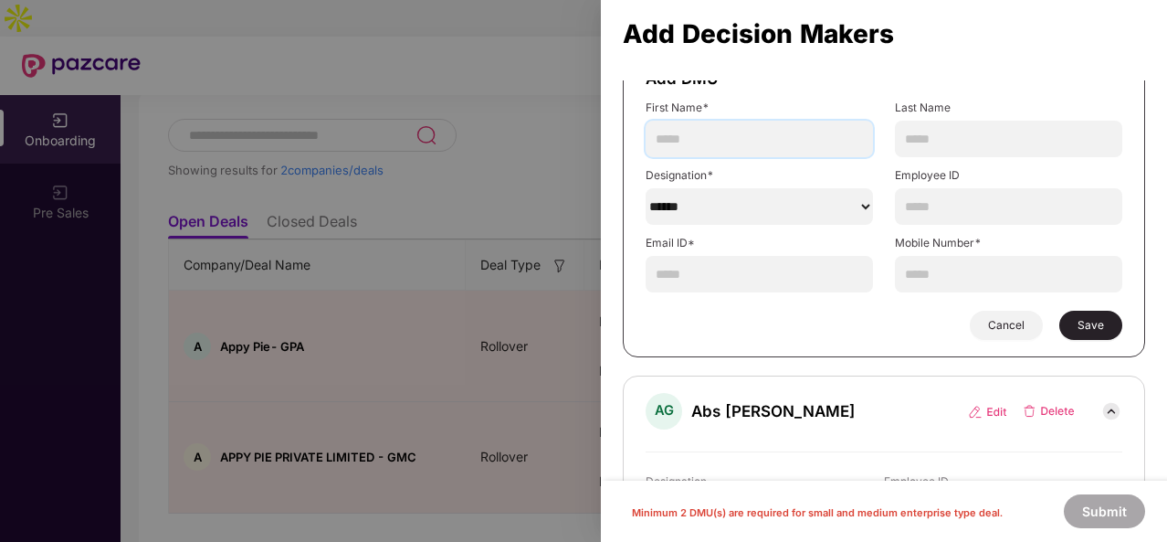
click at [672, 131] on input "text" at bounding box center [759, 139] width 227 height 37
type input "****"
click at [756, 198] on select "******" at bounding box center [759, 206] width 227 height 37
select select "**********"
click at [646, 188] on select "******" at bounding box center [759, 206] width 227 height 37
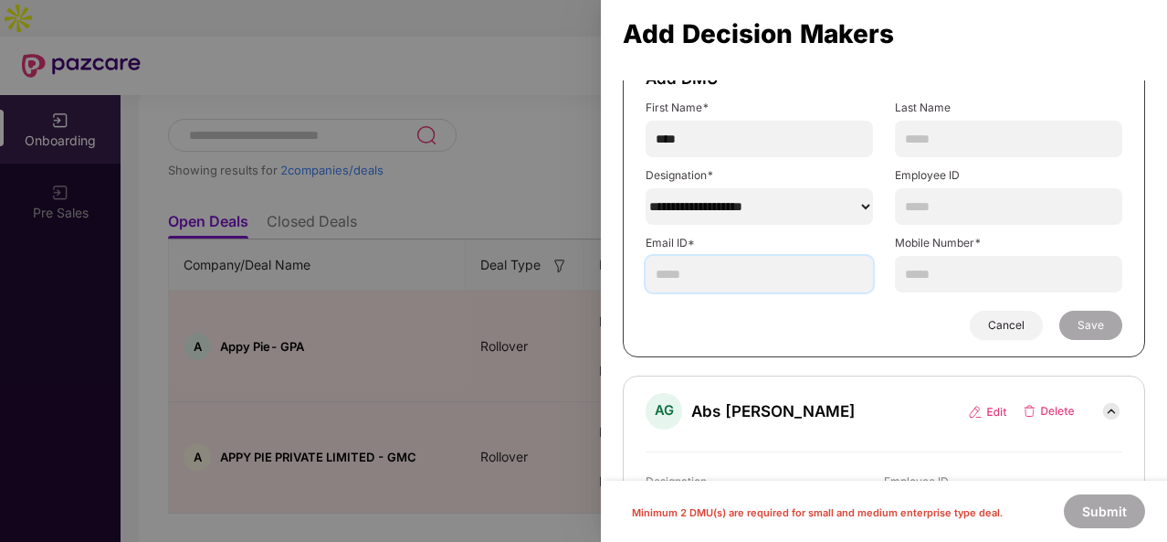
click at [703, 262] on input "text" at bounding box center [759, 274] width 227 height 37
type input "**********"
click at [932, 278] on input "text" at bounding box center [1008, 274] width 227 height 37
type input "**********"
click at [967, 196] on input "text" at bounding box center [1008, 206] width 227 height 37
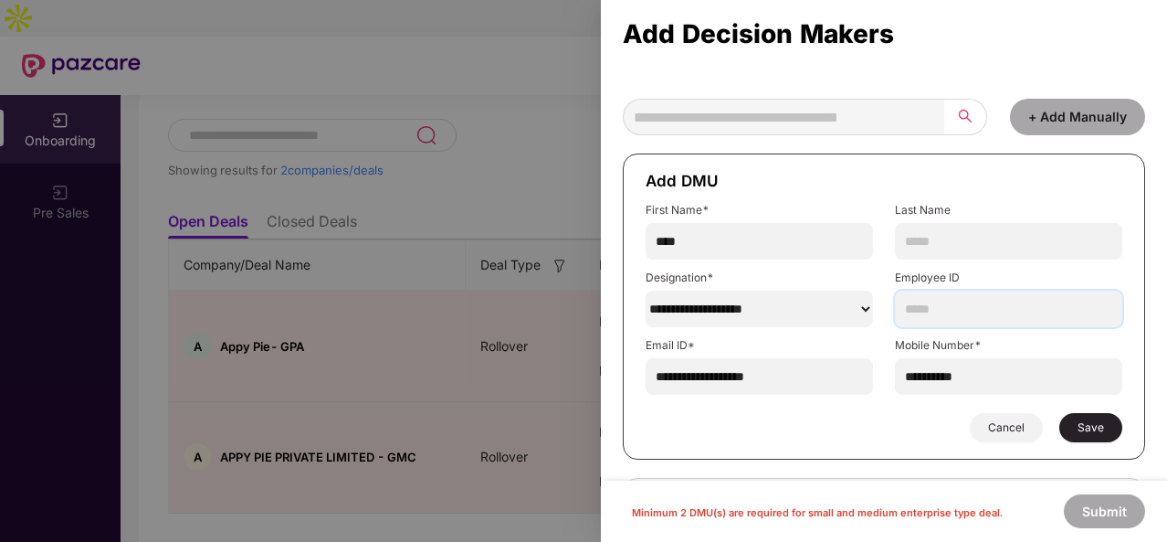
scroll to position [69, 0]
click at [1082, 417] on button "Save" at bounding box center [1091, 428] width 63 height 29
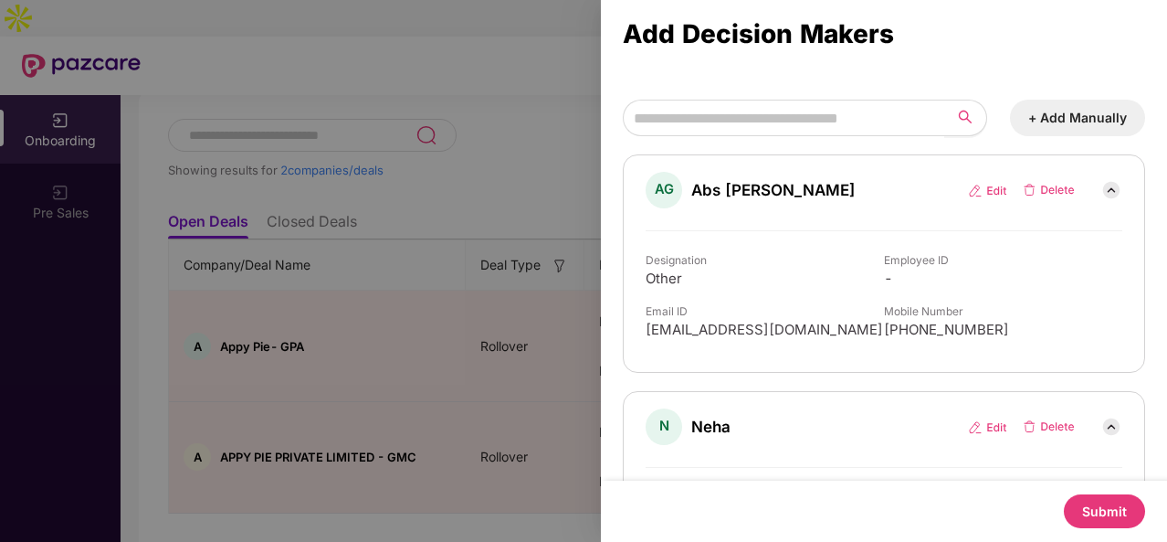
scroll to position [206, 0]
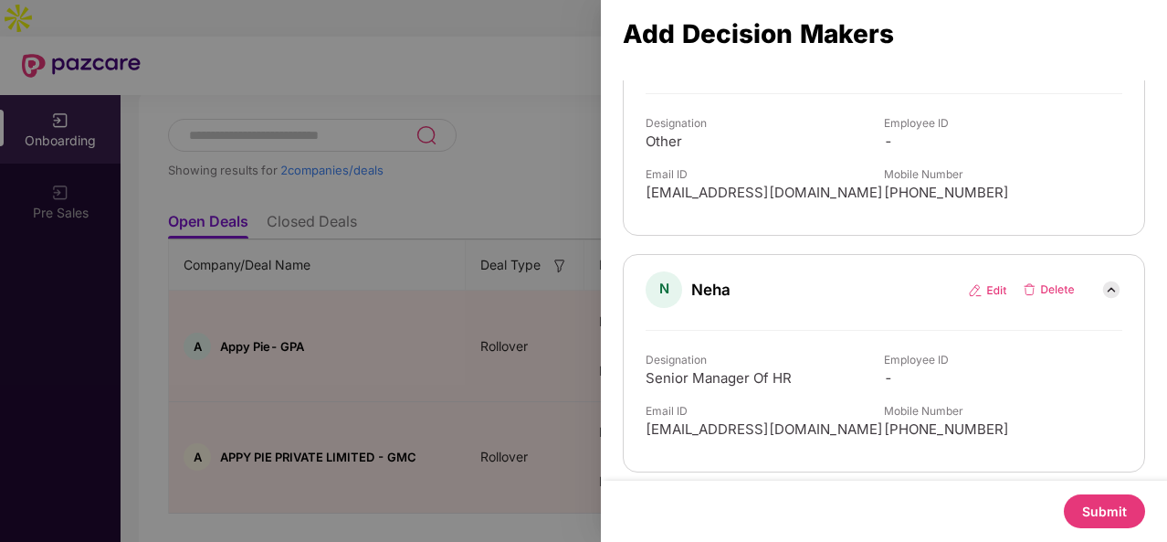
click at [1087, 526] on button "Submit" at bounding box center [1104, 511] width 81 height 34
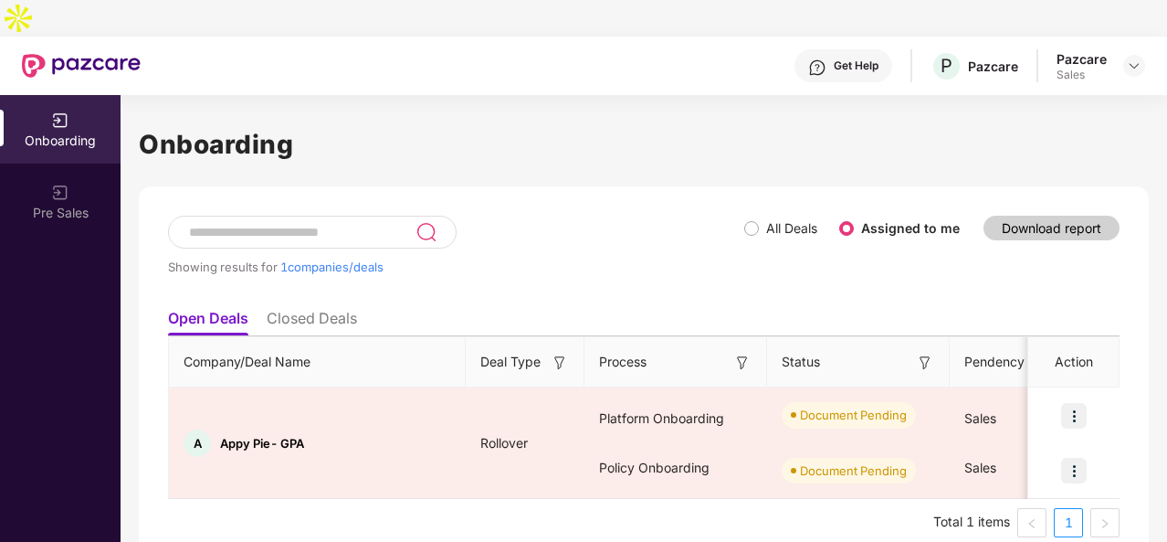
scroll to position [0, 0]
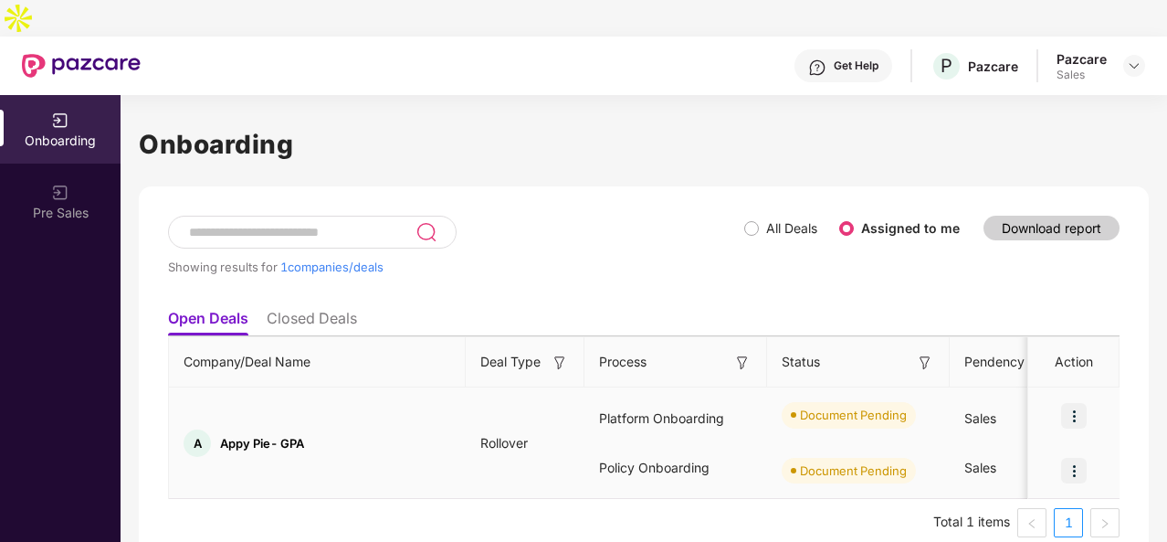
click at [1082, 403] on img at bounding box center [1074, 416] width 26 height 26
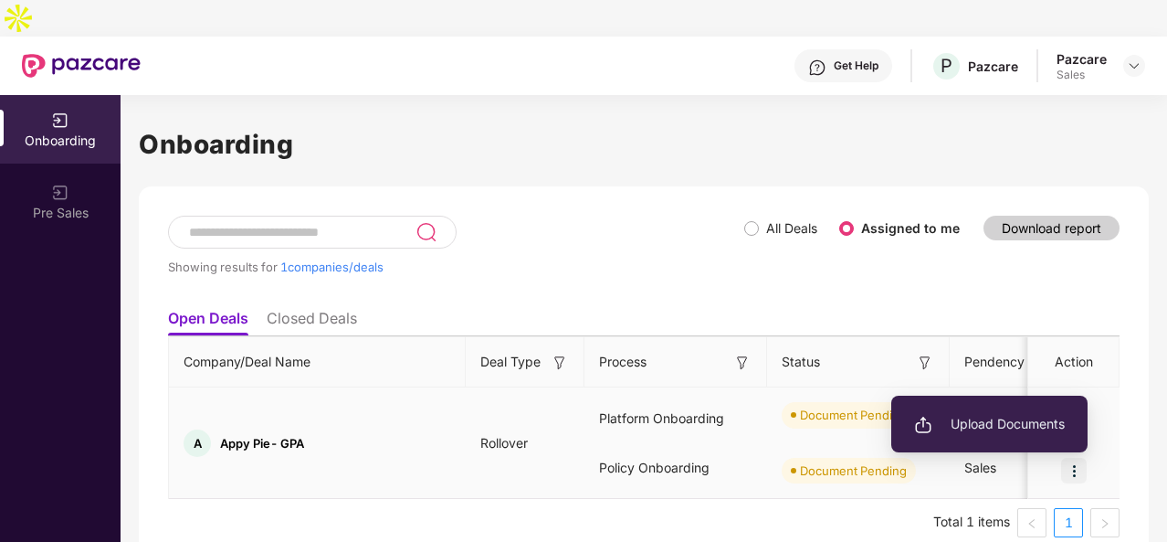
click at [1019, 431] on span "Upload Documents" at bounding box center [989, 424] width 151 height 20
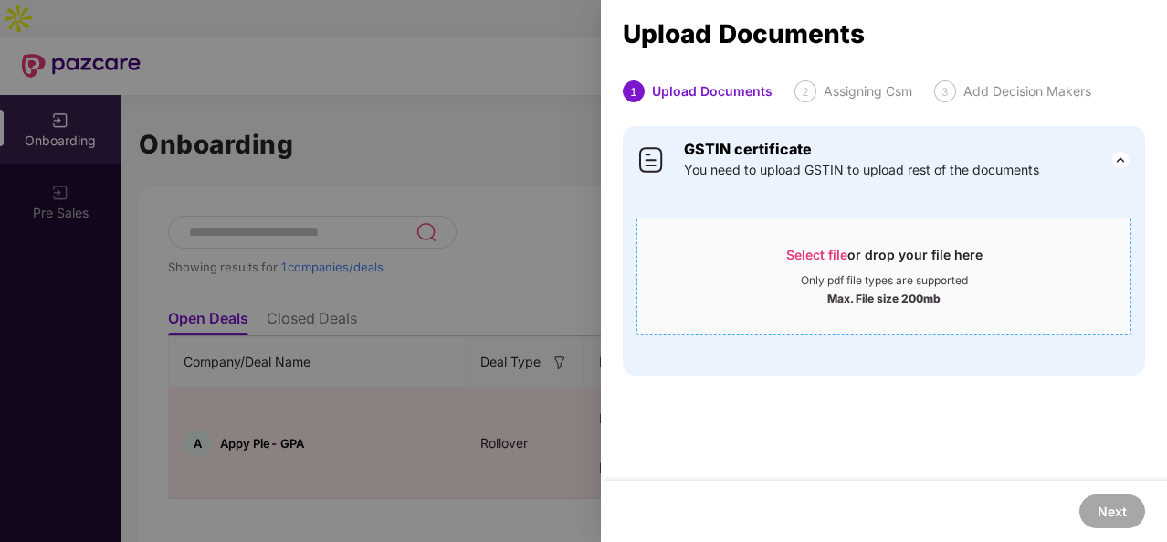
click at [753, 259] on div "Select file or drop your file here" at bounding box center [884, 259] width 493 height 27
click at [792, 280] on div "Only pdf file types are supported" at bounding box center [884, 280] width 493 height 15
click at [787, 237] on span "Select file or drop your file here Only pdf file types are supported Max. File …" at bounding box center [884, 276] width 493 height 88
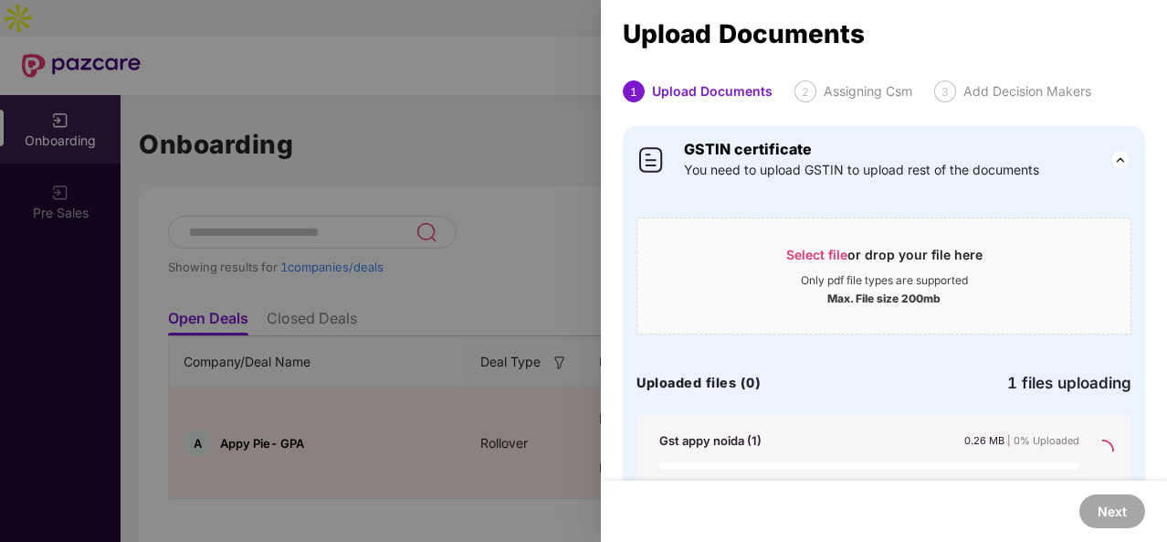
scroll to position [57, 0]
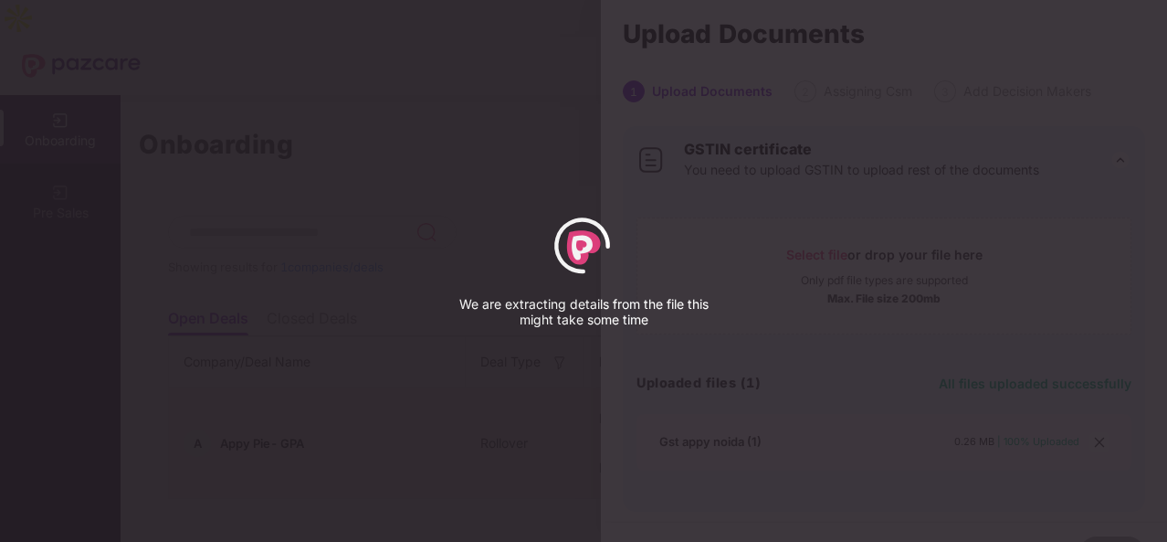
select select "*****"
select select "******"
select select "**********"
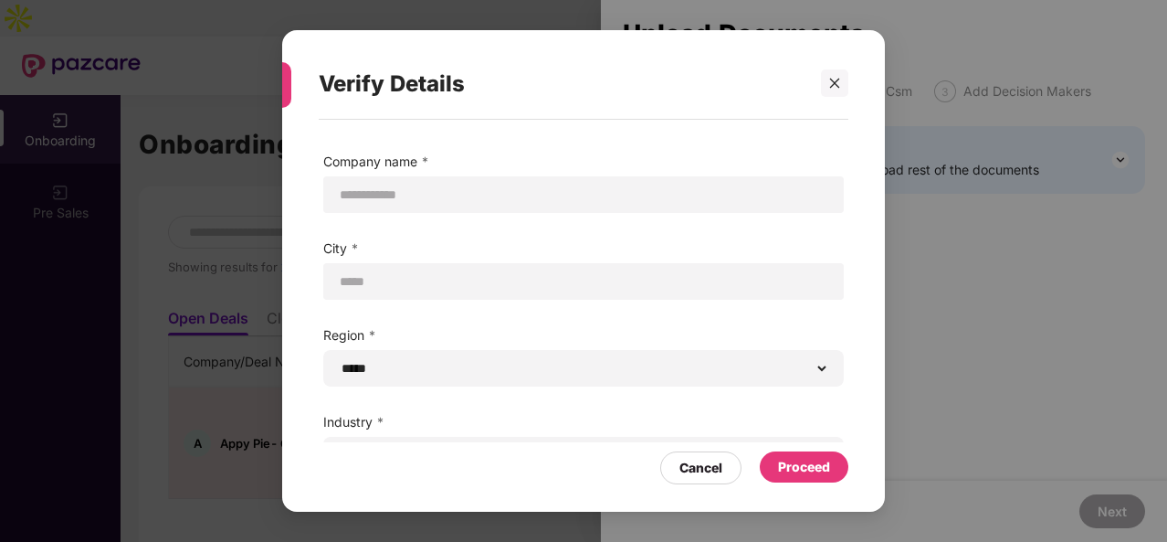
click at [815, 465] on div "Proceed" at bounding box center [804, 467] width 52 height 20
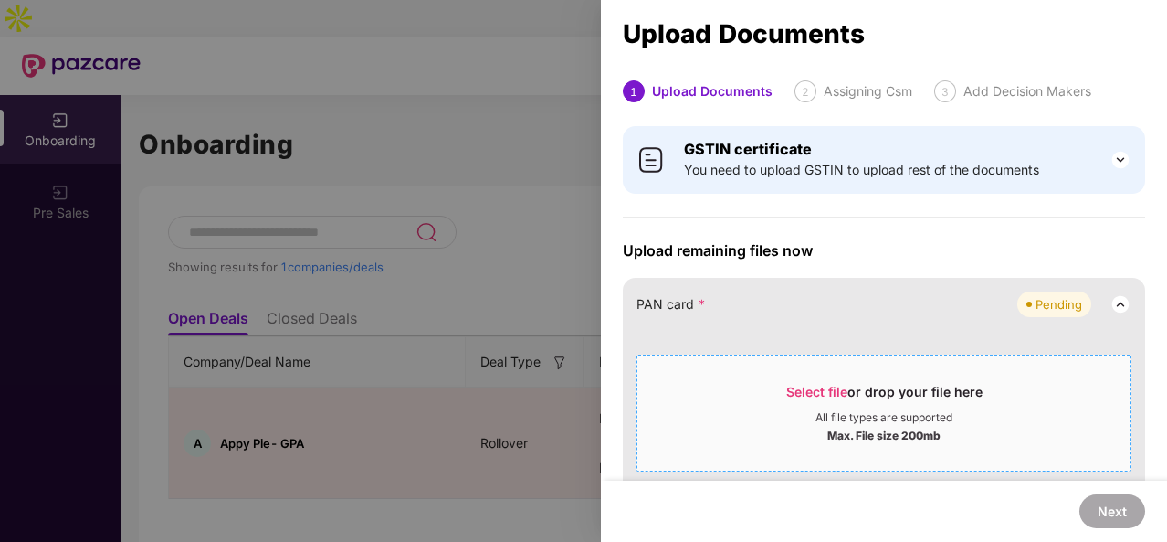
drag, startPoint x: 815, startPoint y: 397, endPoint x: 764, endPoint y: 387, distance: 52.1
click at [764, 387] on div "Select file or drop your file here" at bounding box center [884, 396] width 493 height 27
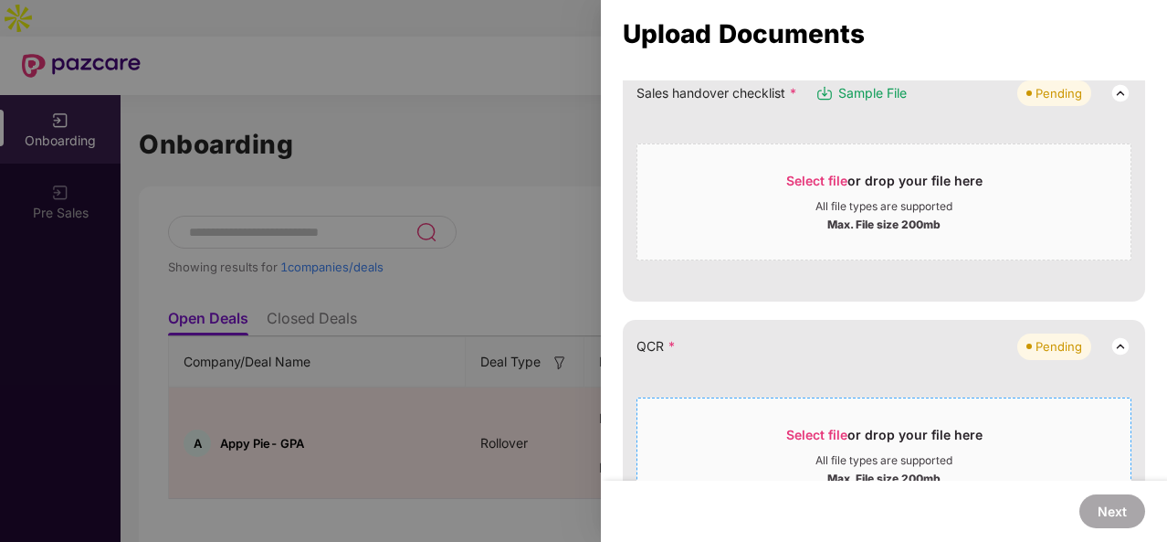
scroll to position [694, 0]
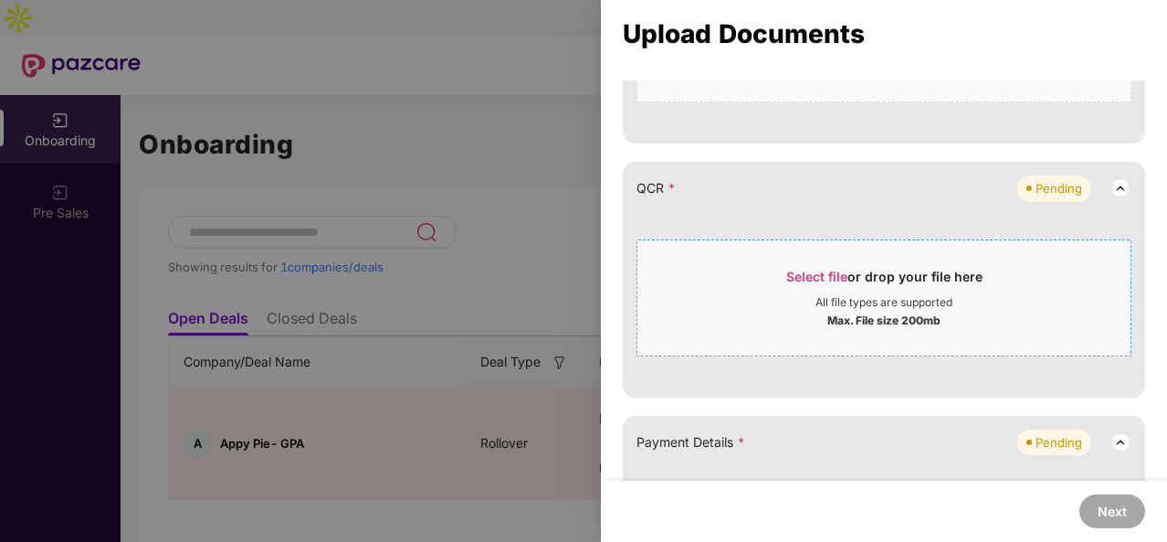
click at [726, 295] on div "All file types are supported" at bounding box center [884, 302] width 493 height 15
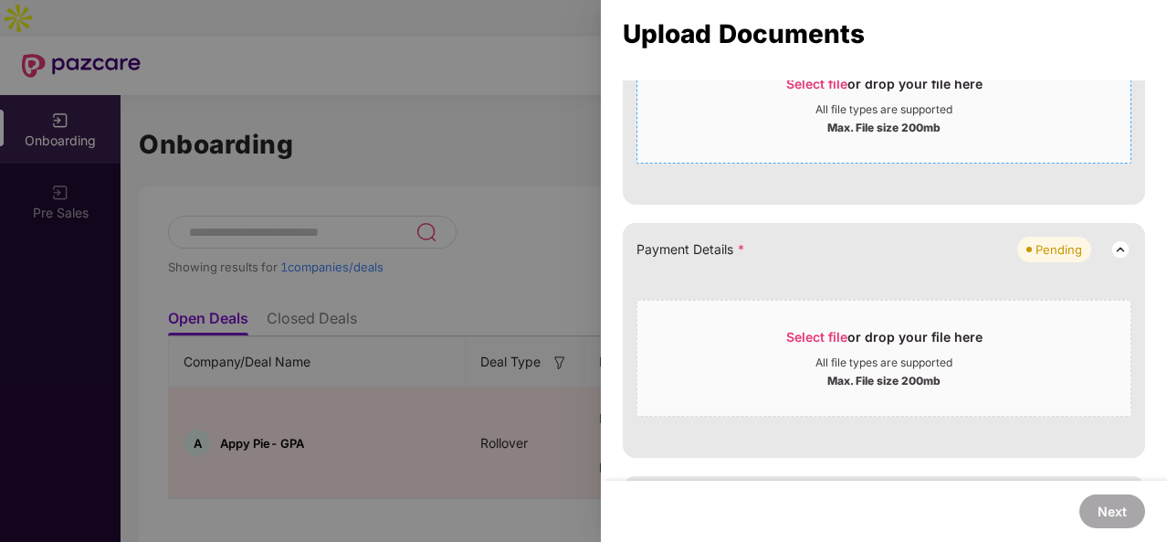
scroll to position [945, 0]
